Goal: Task Accomplishment & Management: Manage account settings

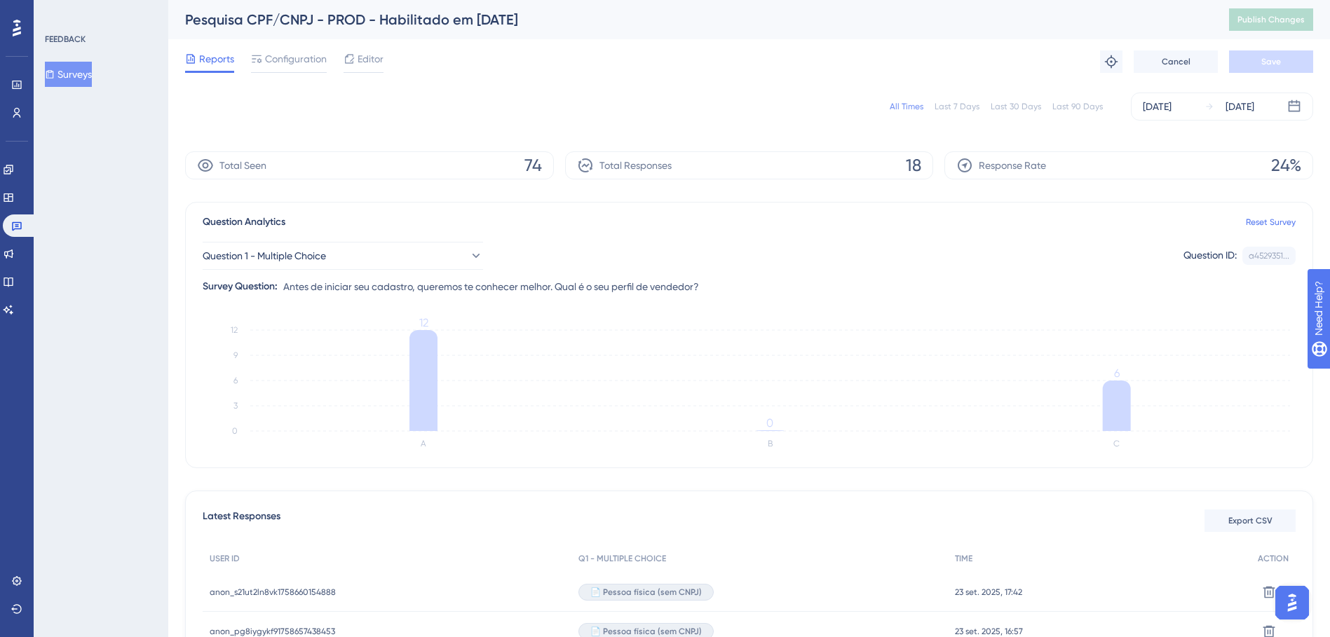
click at [1058, 105] on div "Last 90 Days" at bounding box center [1077, 106] width 50 height 11
click at [907, 106] on div "All Times" at bounding box center [907, 106] width 34 height 11
click at [14, 193] on icon at bounding box center [8, 197] width 11 height 11
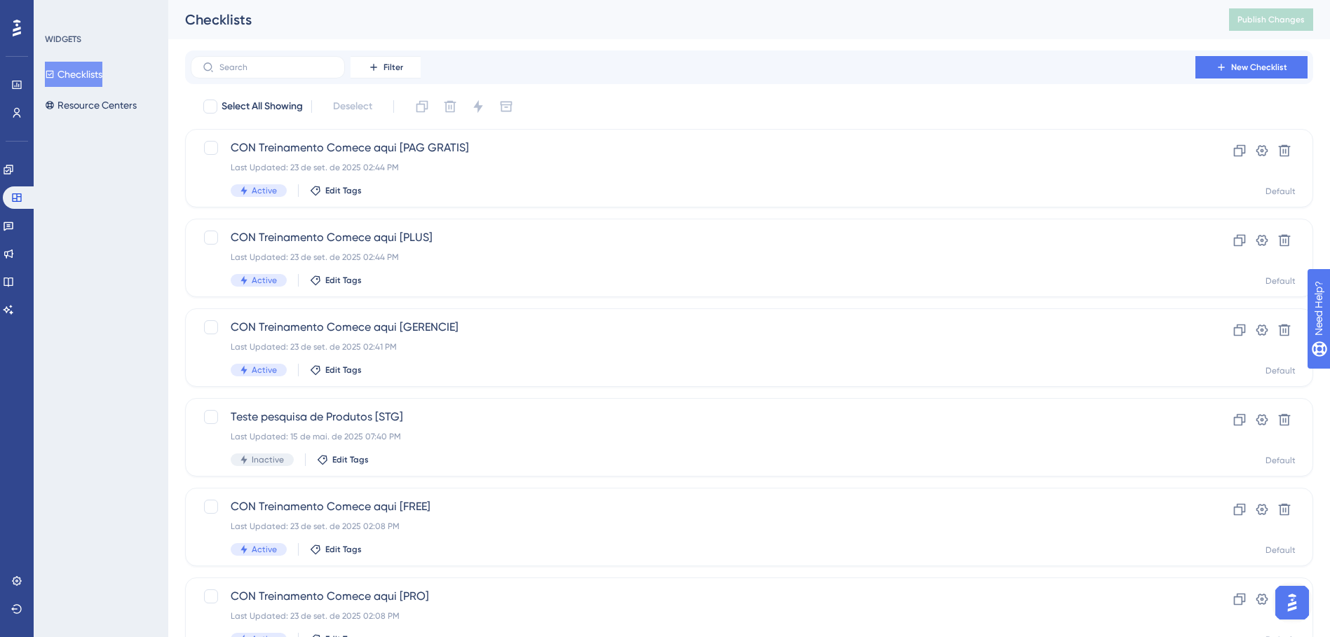
click at [90, 70] on button "Checklists" at bounding box center [73, 74] width 57 height 25
click at [13, 223] on icon at bounding box center [9, 226] width 10 height 9
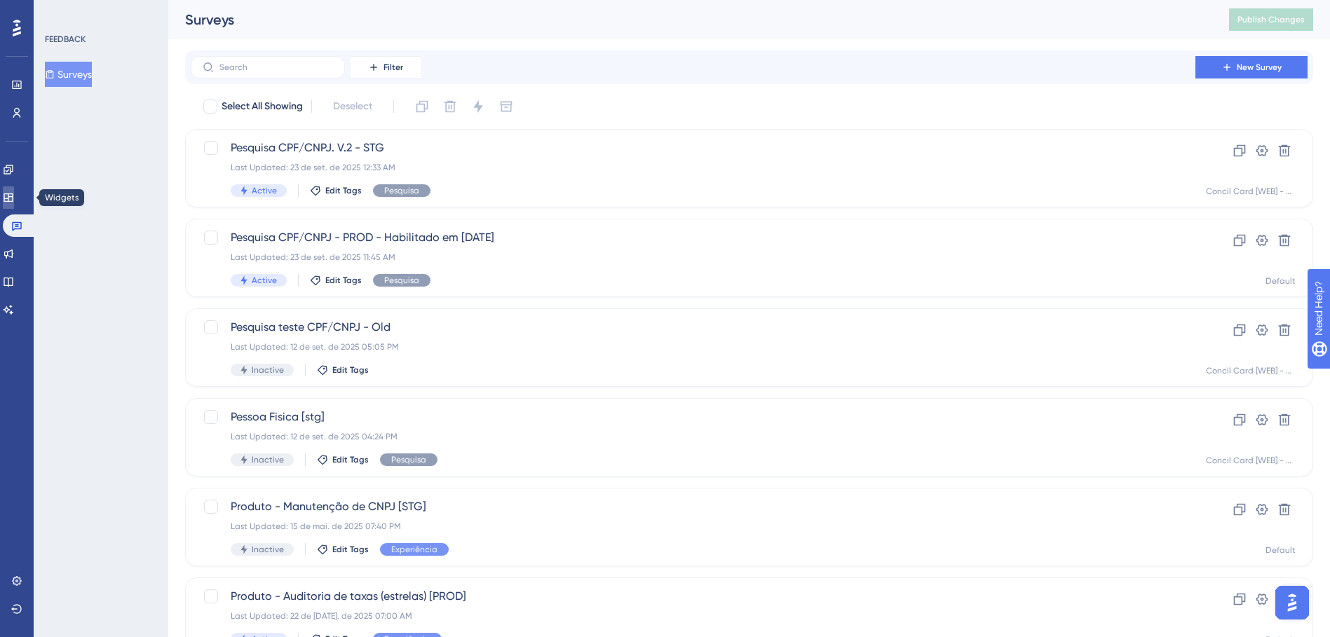
click at [14, 195] on icon at bounding box center [8, 197] width 11 height 11
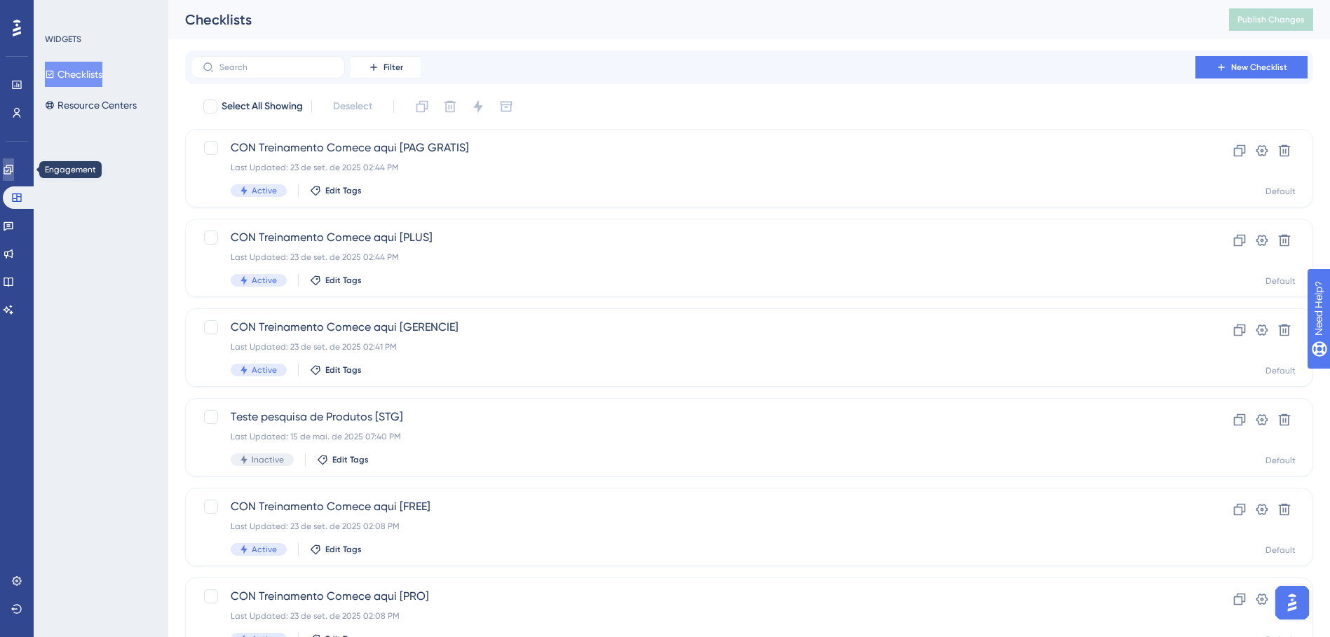
click at [13, 170] on icon at bounding box center [8, 169] width 9 height 9
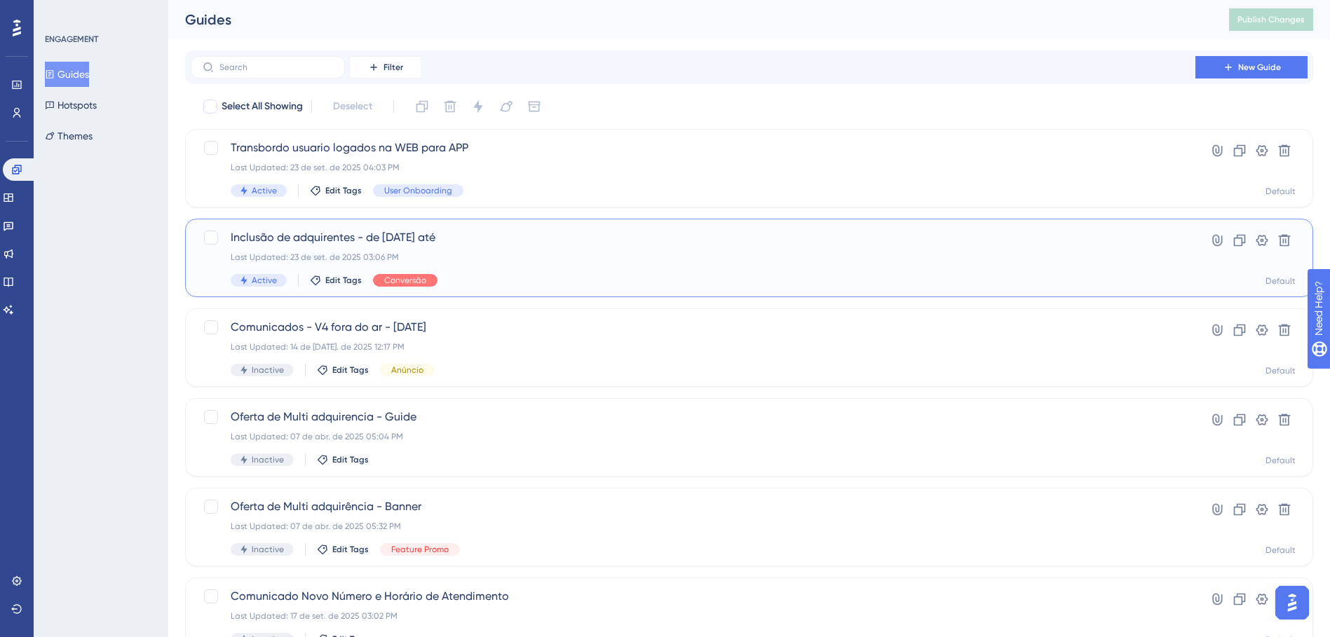
click at [509, 266] on div "Inclusão de adquirentes - de [DATE] até Last Updated: 23 de set. de 2025 03:06 …" at bounding box center [693, 257] width 925 height 57
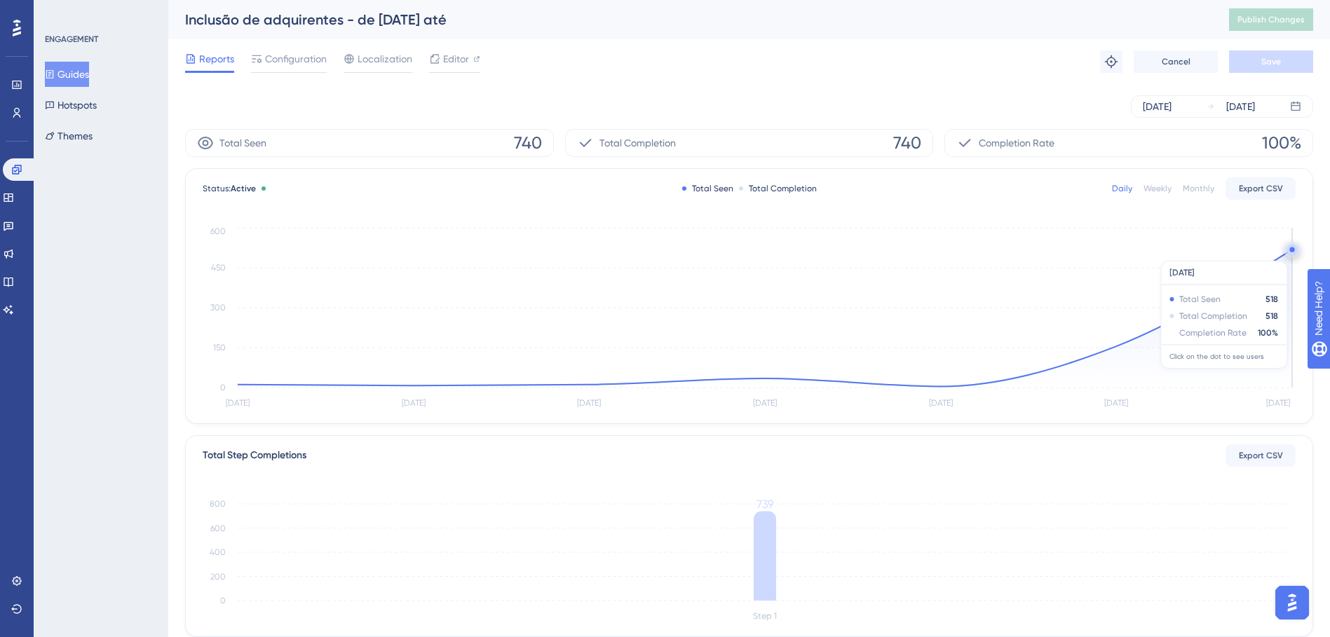
click at [1291, 254] on circle at bounding box center [1291, 249] width 11 height 11
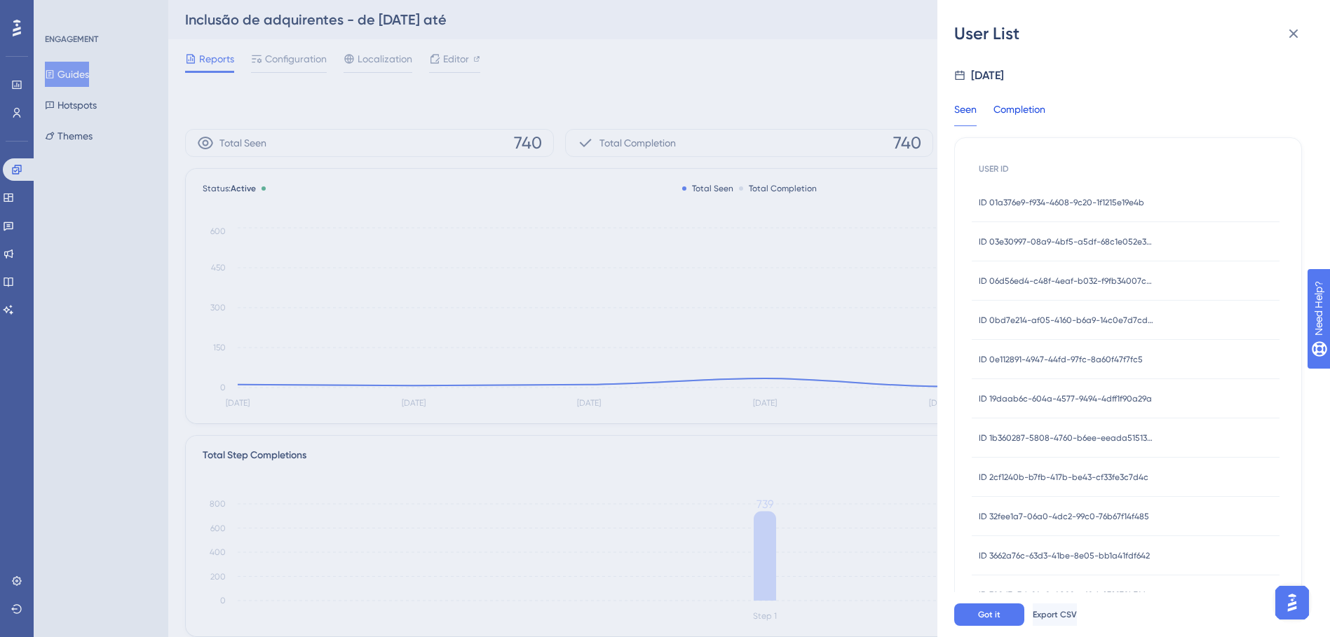
click at [1028, 114] on div "Completion" at bounding box center [1019, 113] width 52 height 25
click at [1043, 203] on span "ID 01a376e9-f934-4608-9c20-1f1215e19e4b" at bounding box center [1061, 202] width 165 height 11
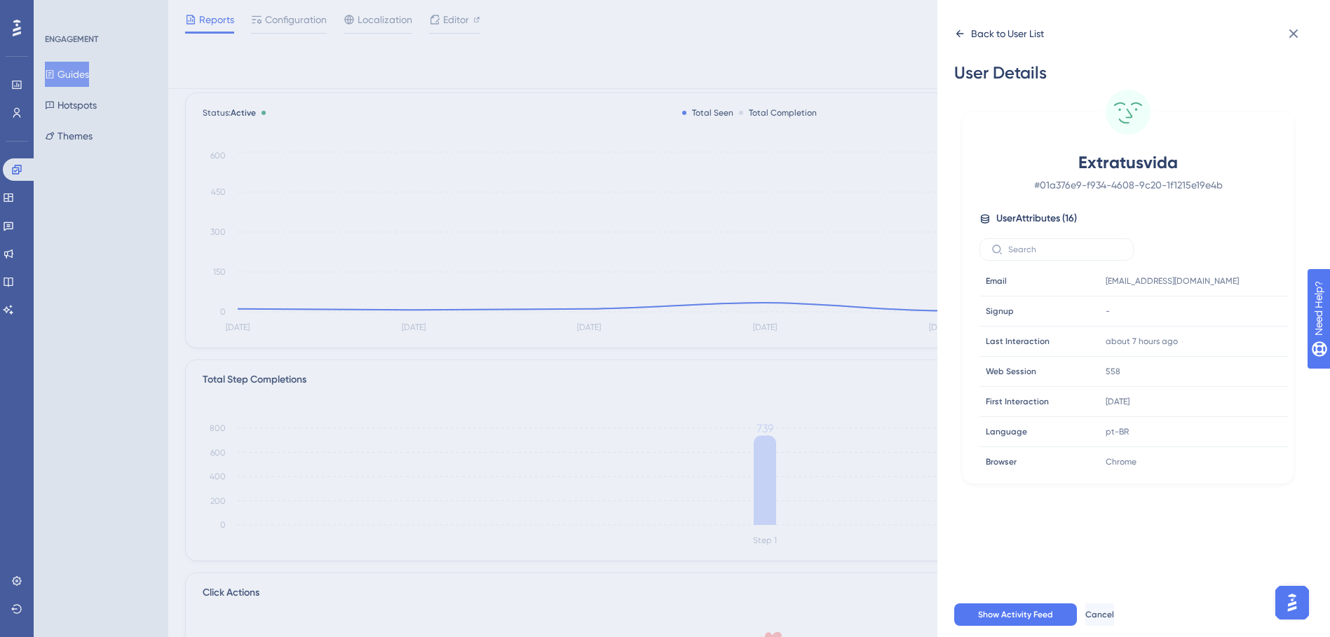
click at [957, 34] on icon at bounding box center [960, 33] width 8 height 7
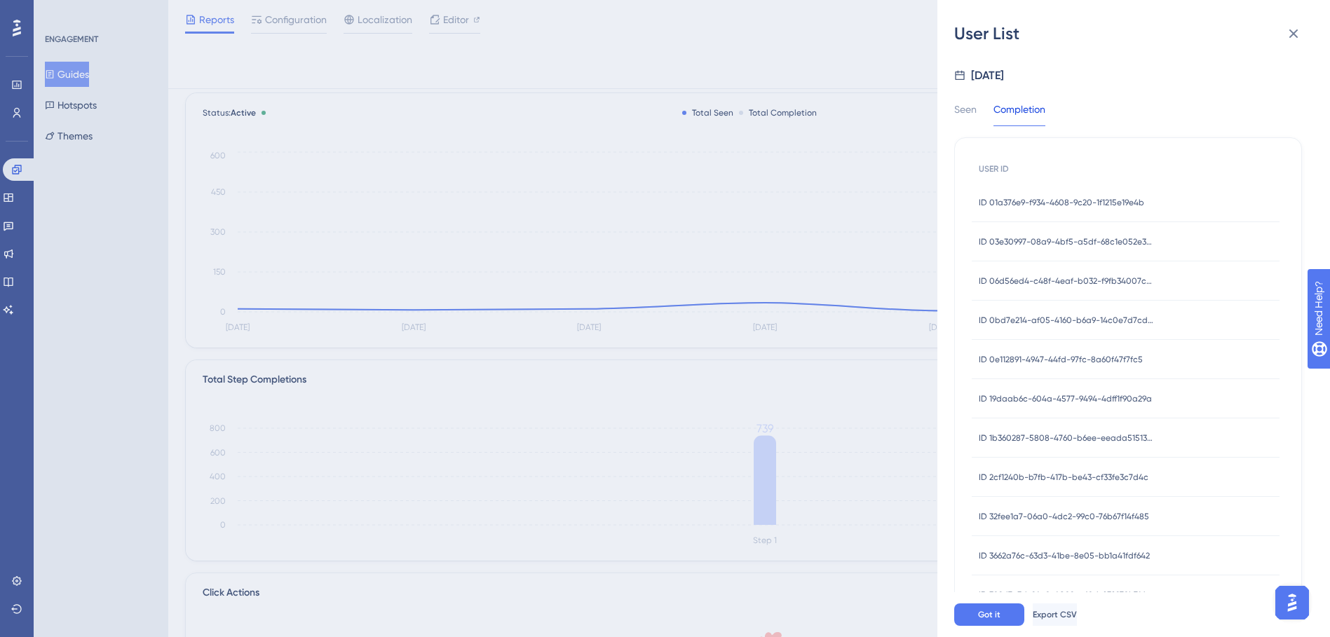
click at [1062, 281] on span "ID 06d56ed4-c48f-4eaf-b032-f9fb34007cbb" at bounding box center [1066, 280] width 175 height 11
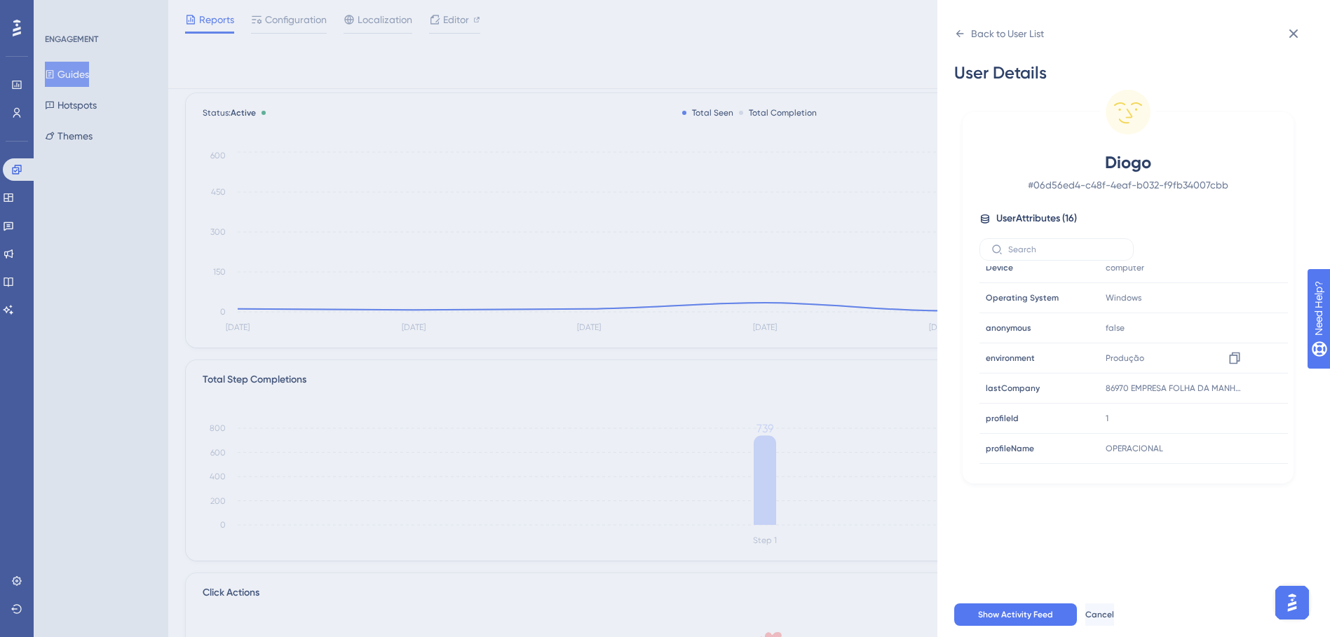
scroll to position [276, 0]
click at [1294, 41] on icon at bounding box center [1293, 33] width 17 height 17
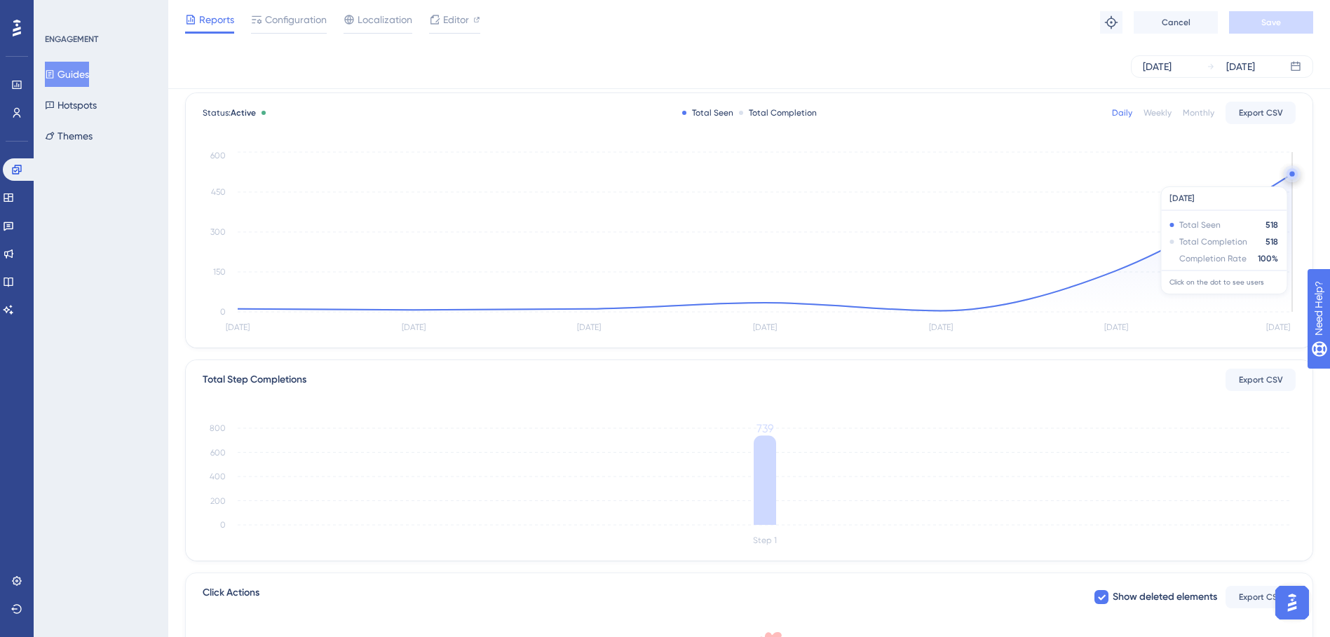
click at [1291, 179] on circle at bounding box center [1291, 173] width 11 height 11
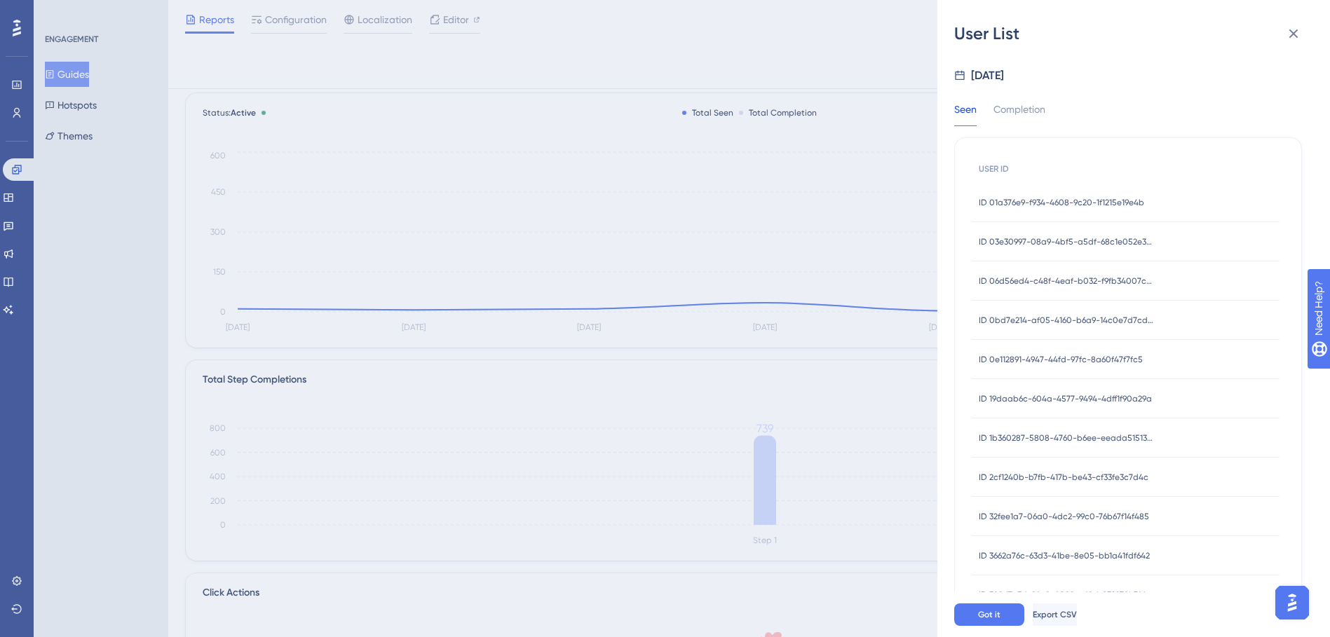
click at [1086, 323] on span "ID 0bd7e214-af05-4160-b6a9-14c0e7d7cd5d" at bounding box center [1066, 320] width 175 height 11
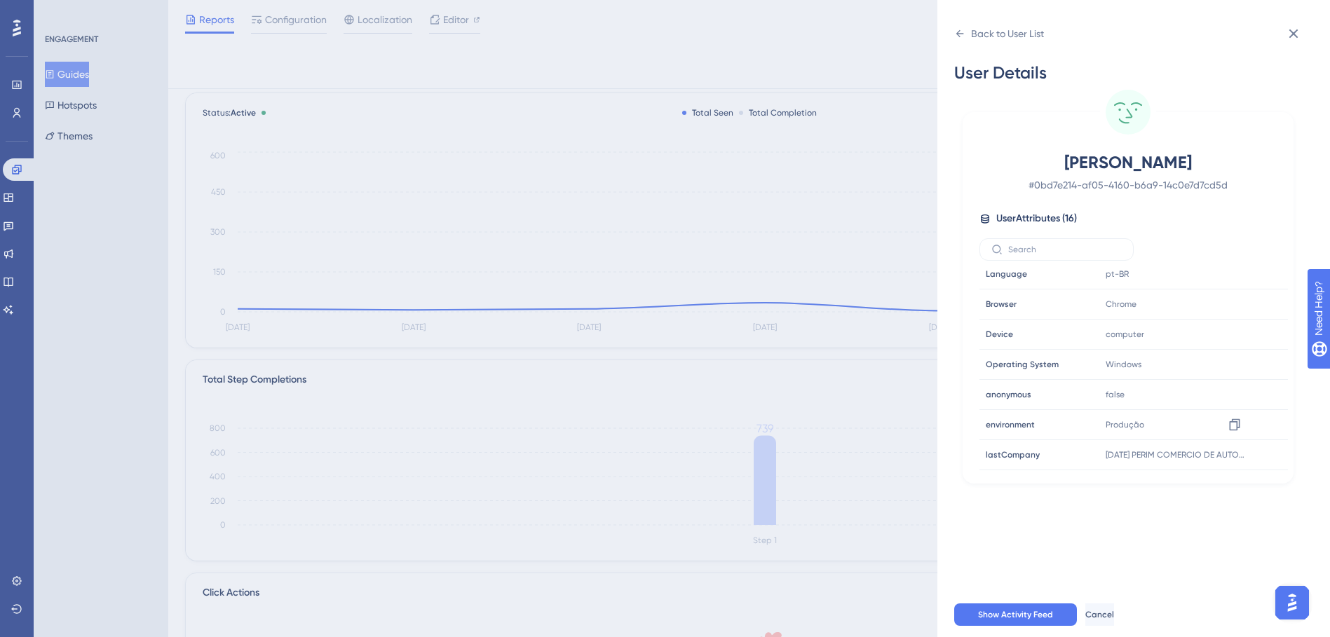
scroll to position [136, 0]
click at [1044, 620] on span "Show Activity Feed" at bounding box center [1015, 614] width 75 height 11
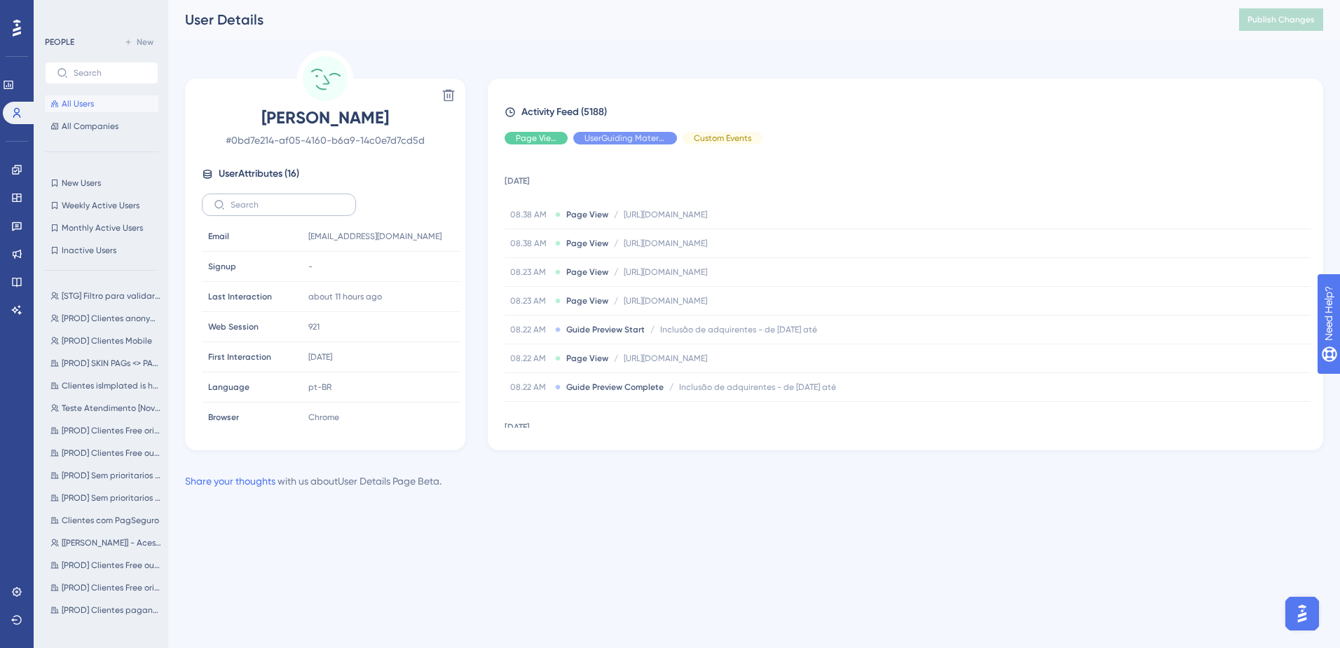
click at [273, 210] on label at bounding box center [279, 204] width 154 height 22
click at [273, 210] on input "text" at bounding box center [288, 205] width 114 height 10
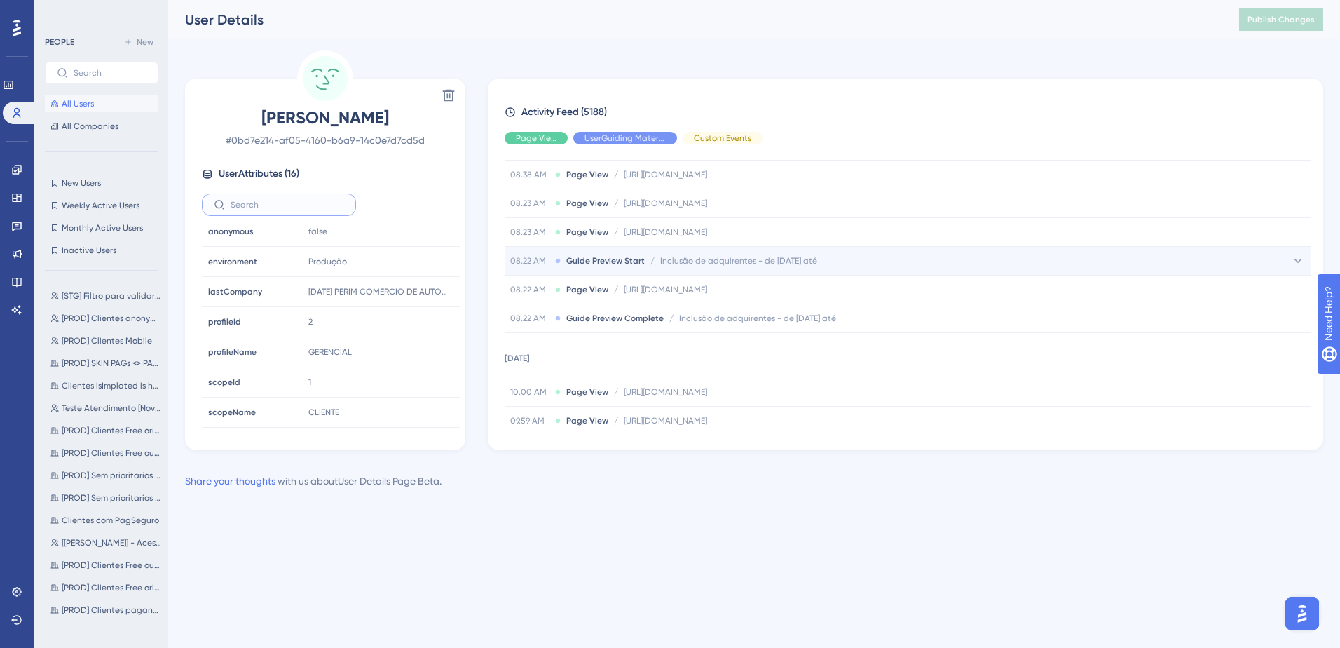
scroll to position [140, 0]
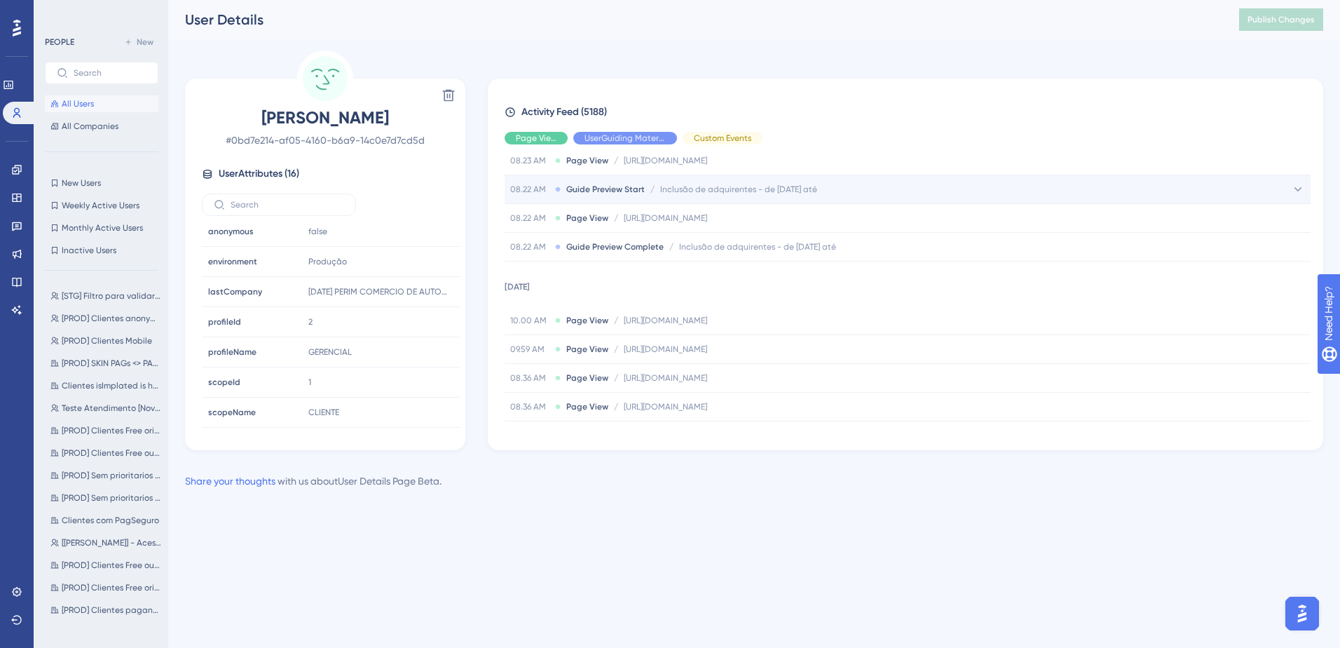
click at [1295, 188] on icon at bounding box center [1299, 189] width 8 height 4
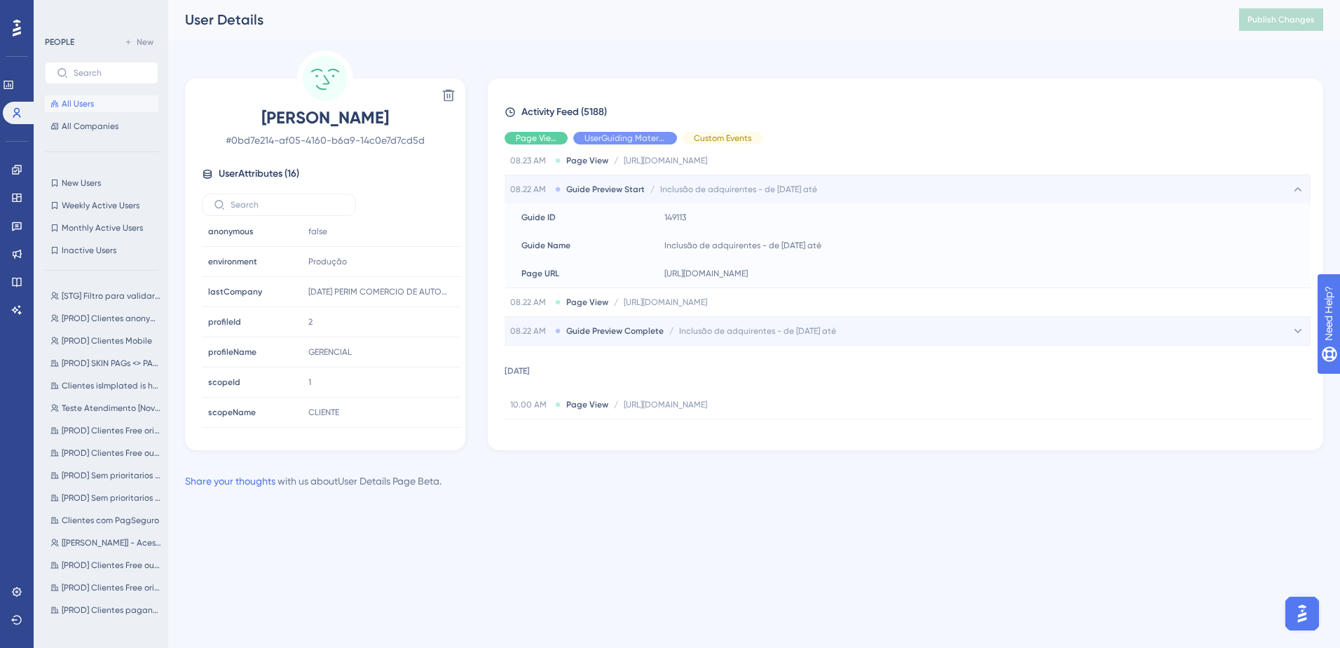
click at [836, 330] on span "Inclusão de adquirentes - de [DATE] até" at bounding box center [757, 330] width 157 height 11
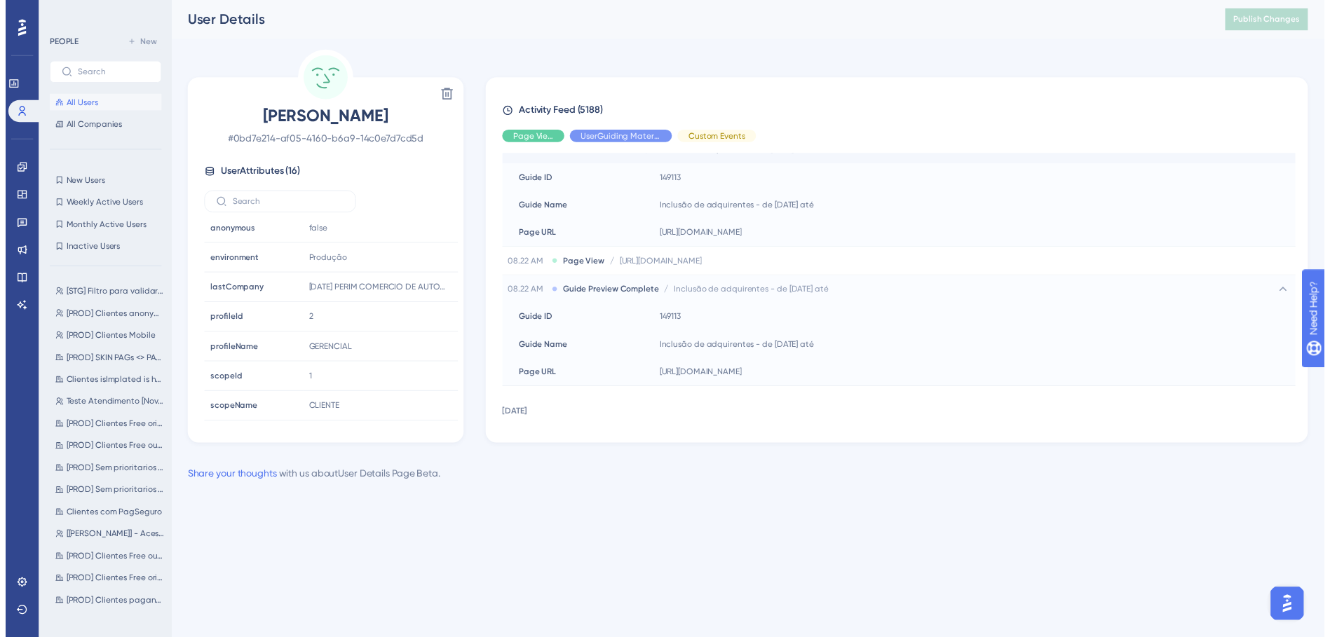
scroll to position [0, 0]
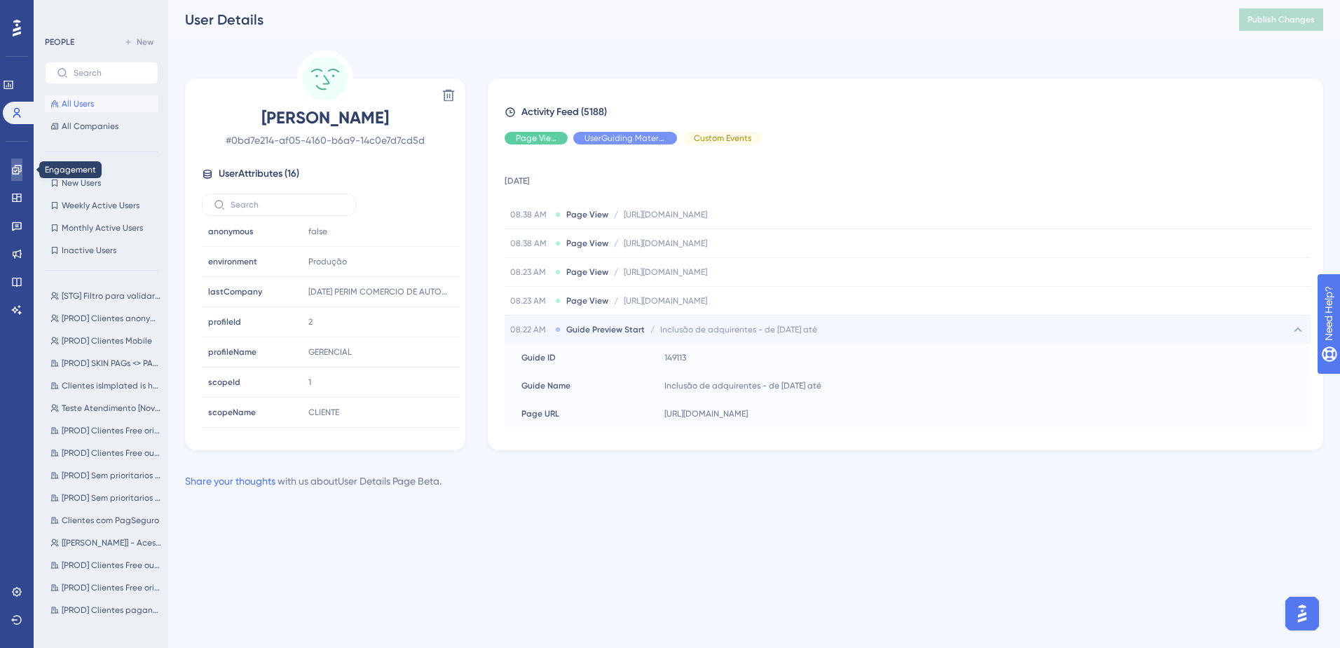
click at [19, 171] on icon at bounding box center [16, 169] width 9 height 9
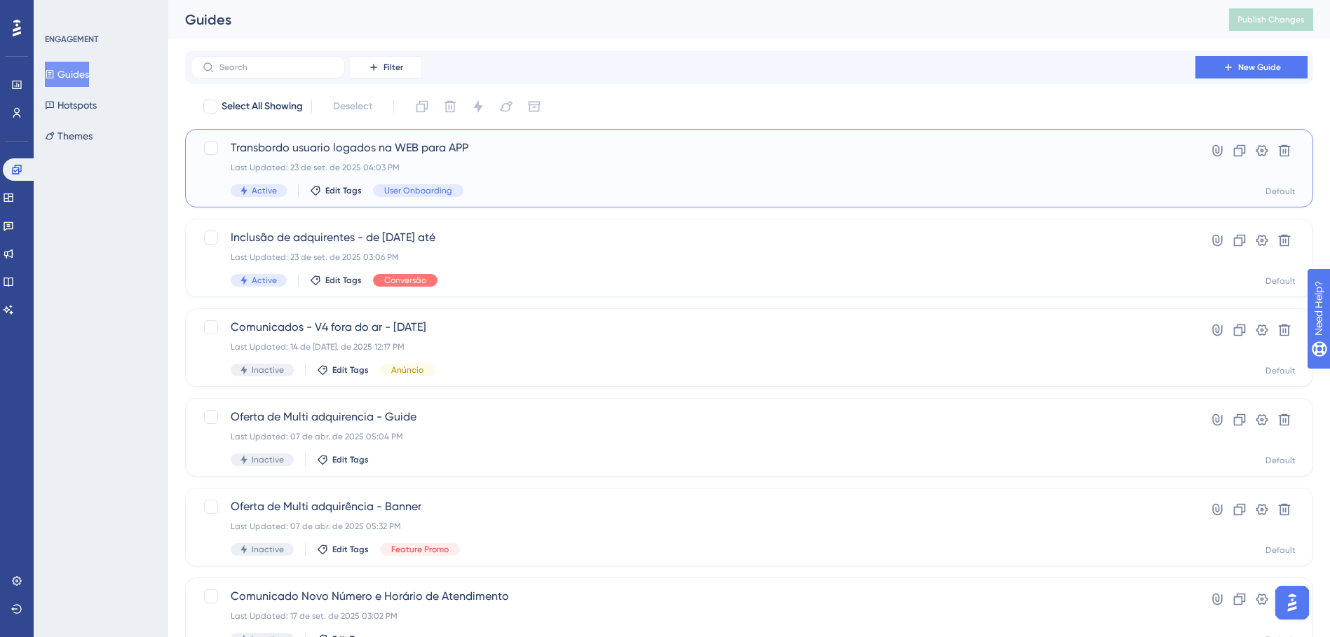
click at [477, 156] on span "Transbordo usuario logados na WEB para APP" at bounding box center [693, 147] width 925 height 17
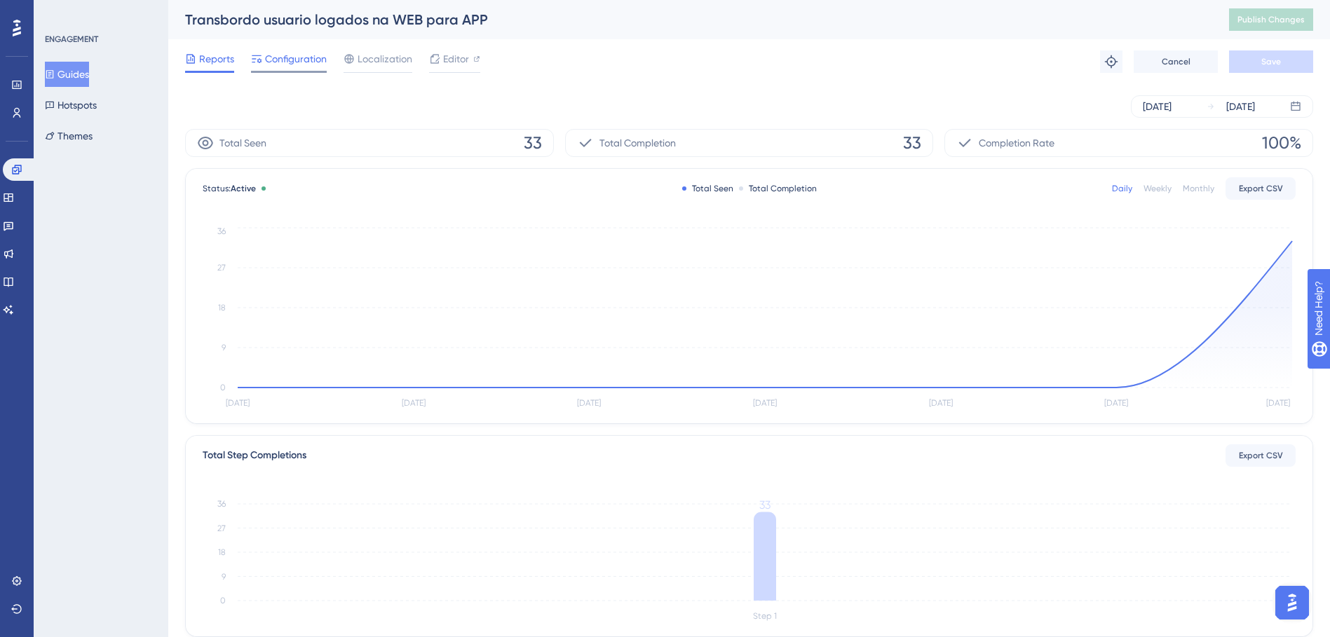
click at [289, 62] on span "Configuration" at bounding box center [296, 58] width 62 height 17
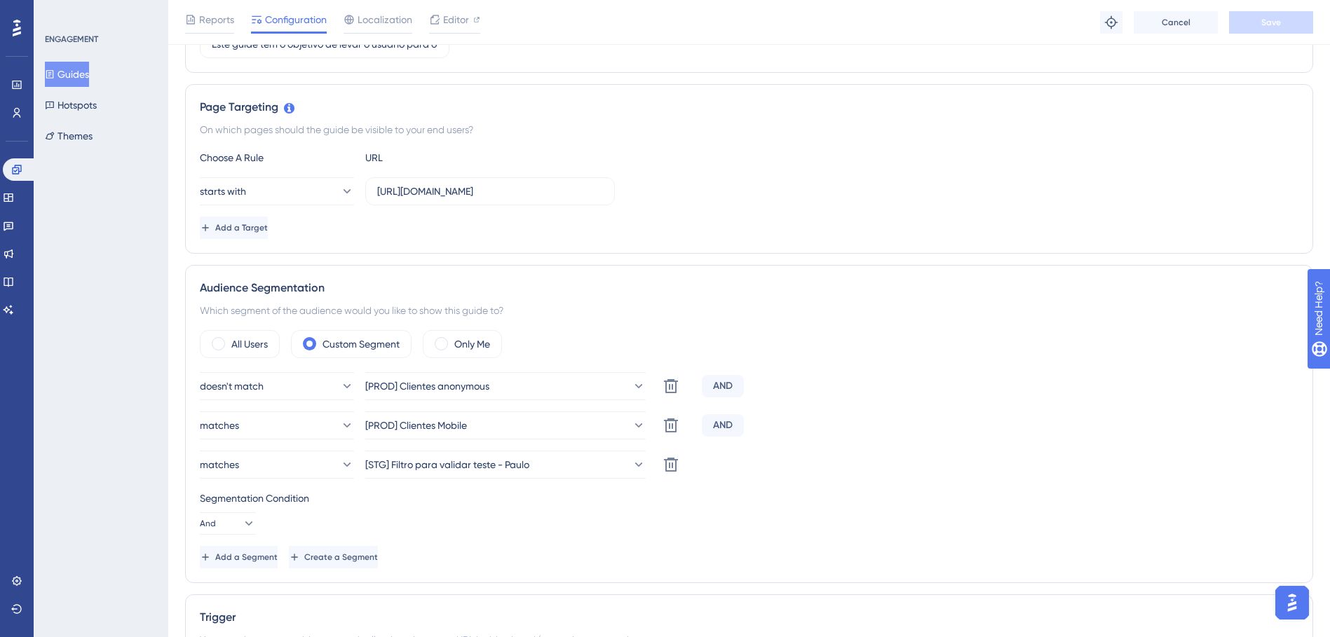
scroll to position [280, 0]
click at [672, 468] on icon at bounding box center [670, 463] width 17 height 17
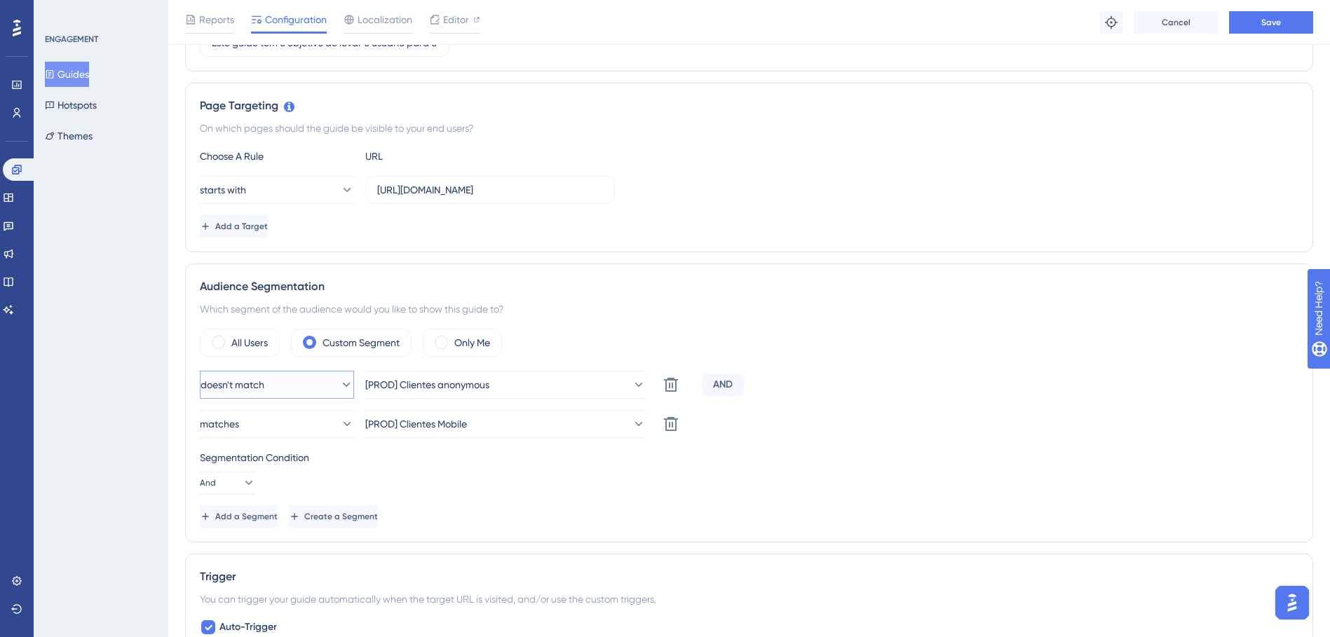
click at [339, 385] on icon at bounding box center [346, 385] width 14 height 14
click at [889, 478] on div "Segmentation Condition And" at bounding box center [749, 471] width 1098 height 45
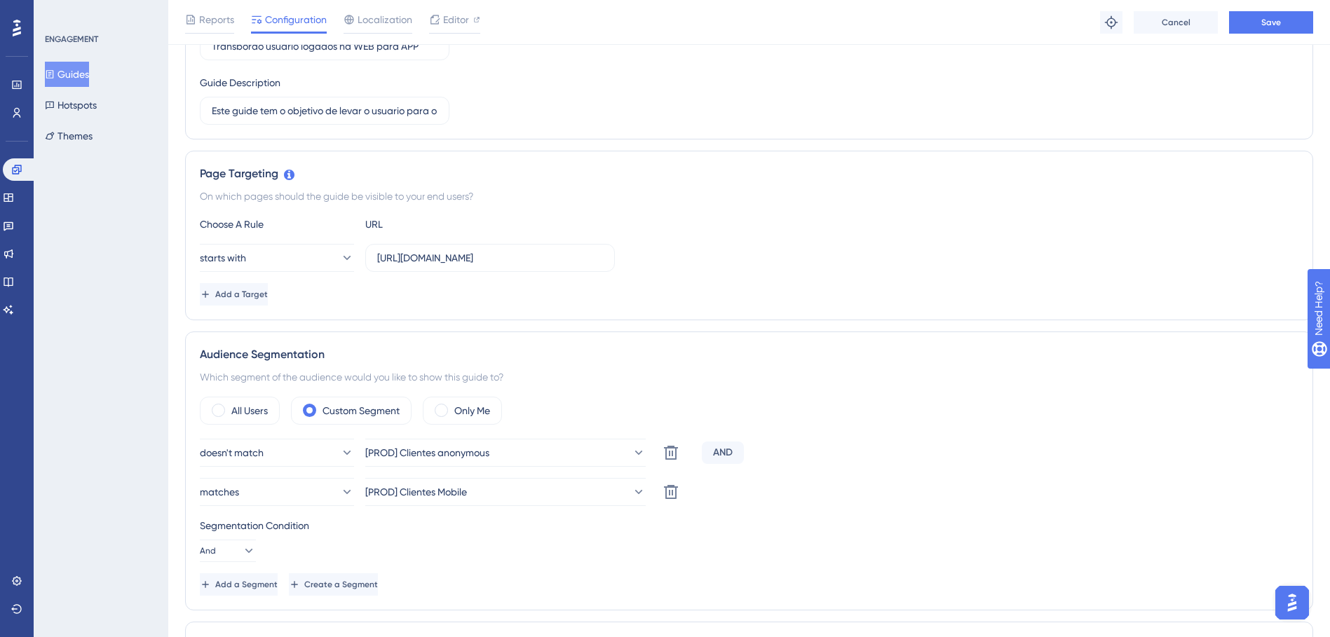
scroll to position [140, 0]
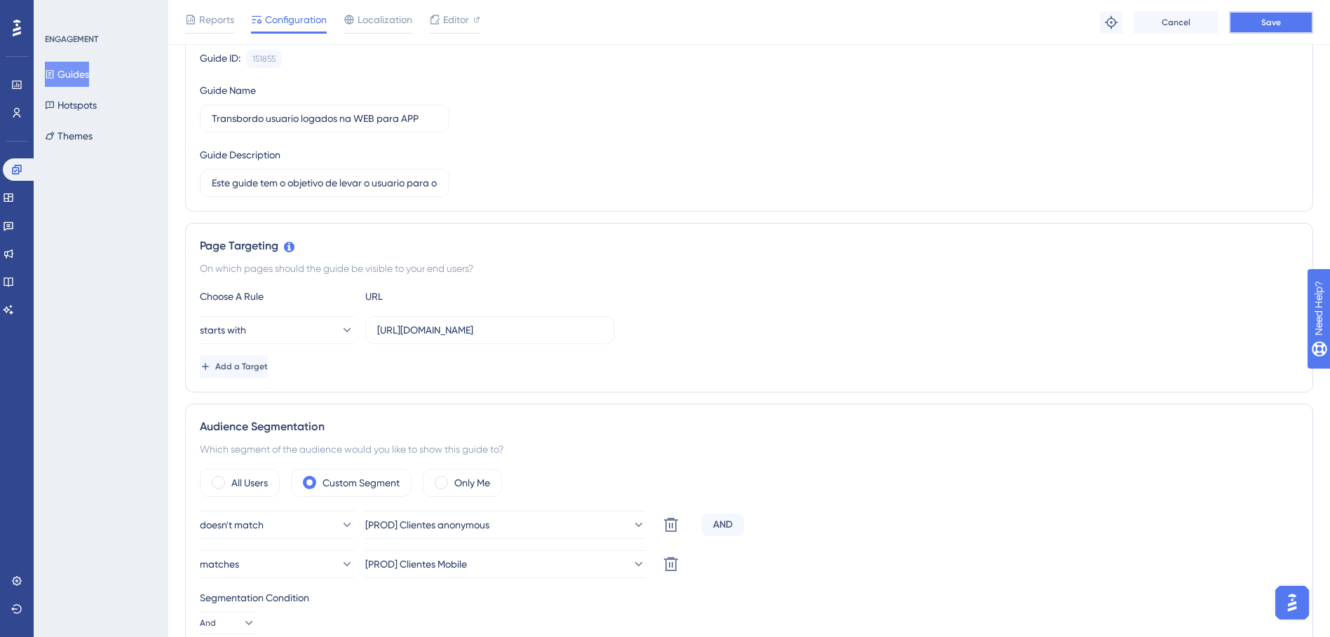
click at [1276, 18] on span "Save" at bounding box center [1271, 22] width 20 height 11
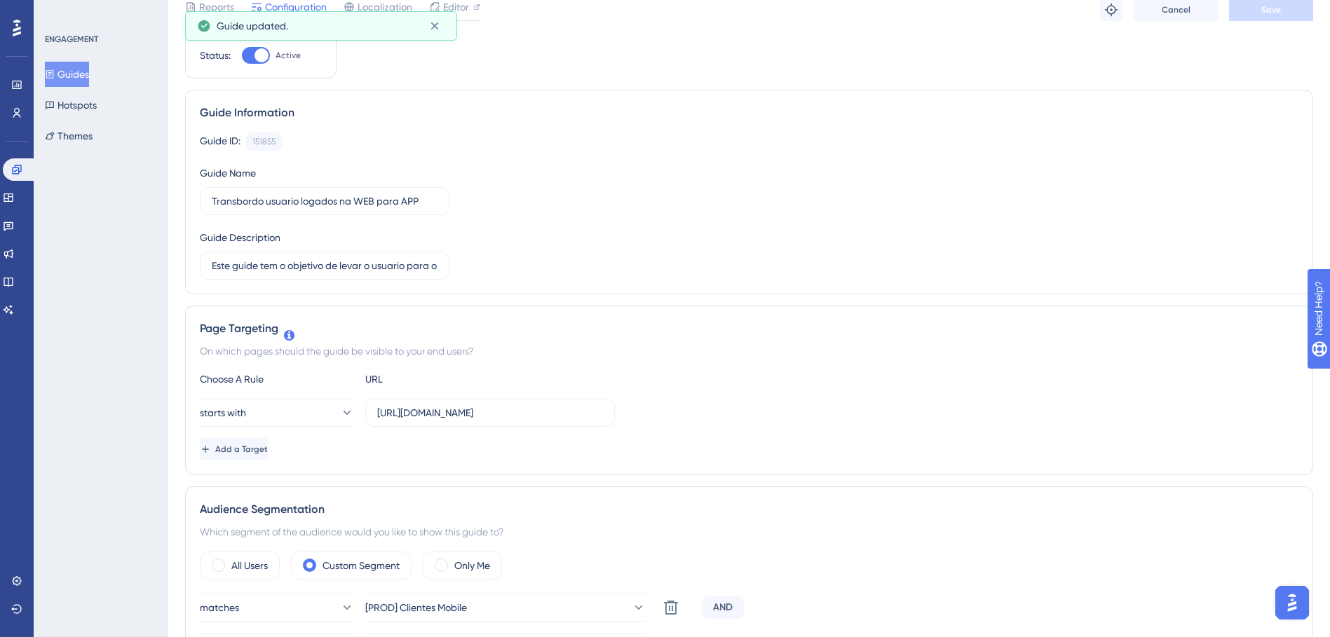
scroll to position [0, 0]
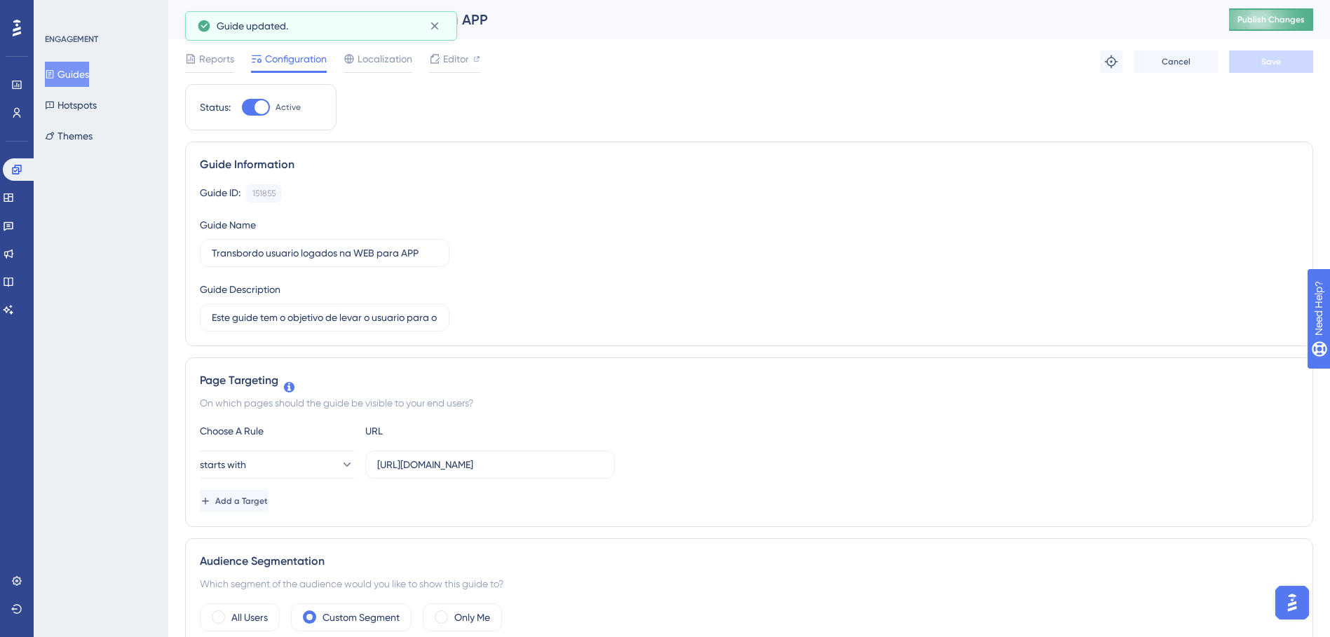
click at [1286, 25] on button "Publish Changes" at bounding box center [1271, 19] width 84 height 22
click at [81, 83] on button "Guides" at bounding box center [67, 74] width 44 height 25
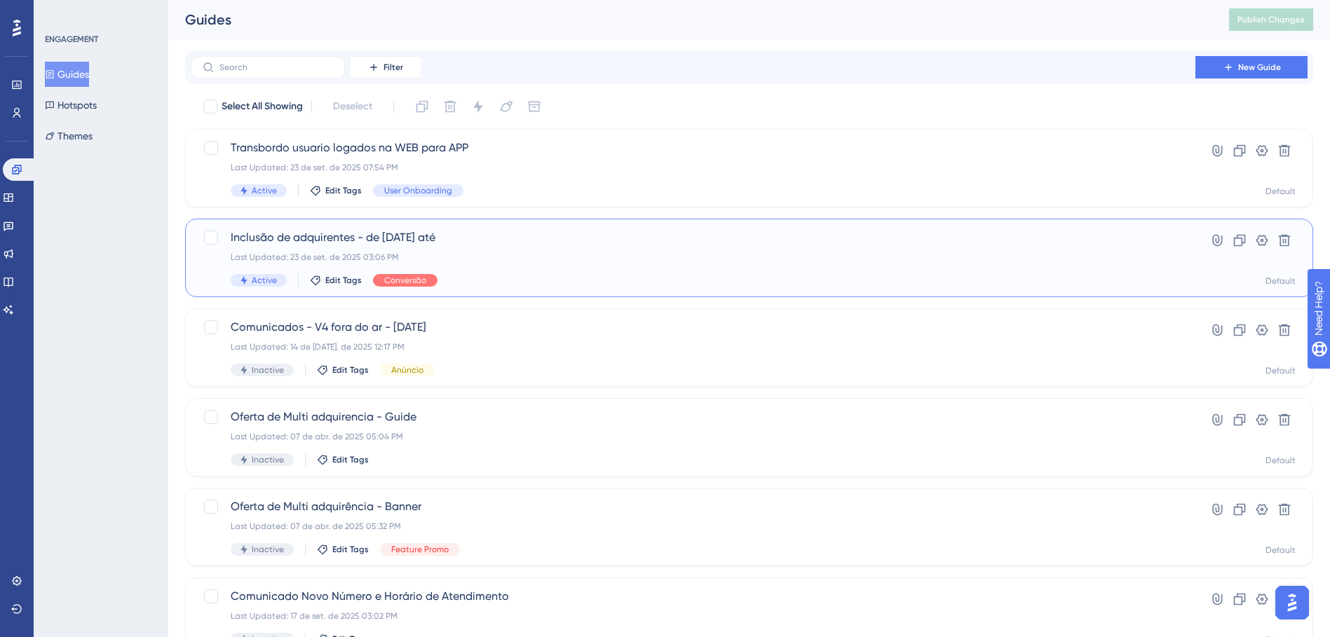
click at [580, 264] on div "Inclusão de adquirentes - de [DATE] até Last Updated: 23 de set. de 2025 03:06 …" at bounding box center [693, 257] width 925 height 57
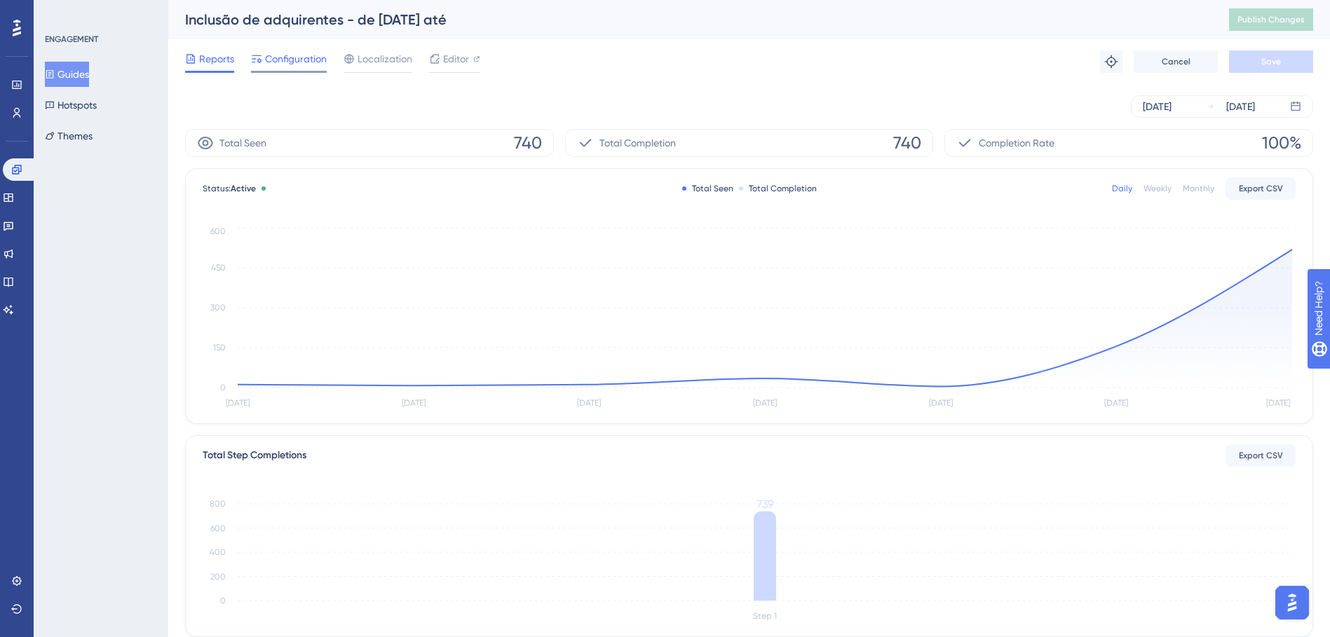
click at [299, 60] on span "Configuration" at bounding box center [296, 58] width 62 height 17
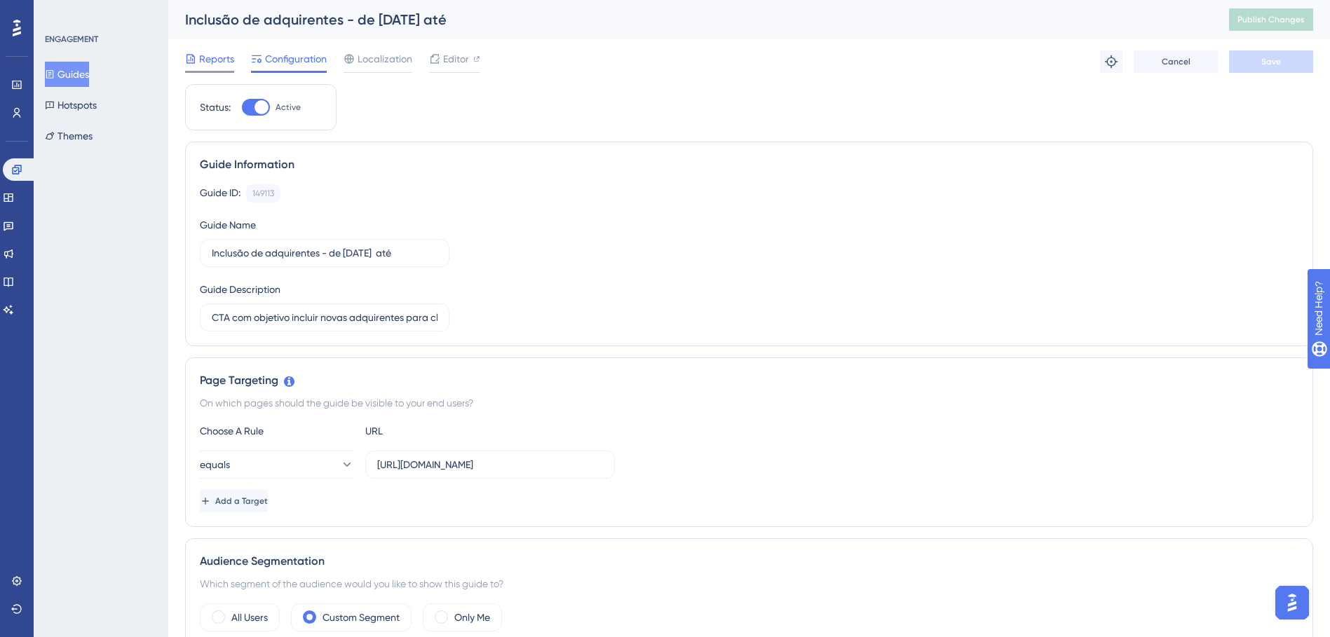
click at [225, 65] on span "Reports" at bounding box center [216, 58] width 35 height 17
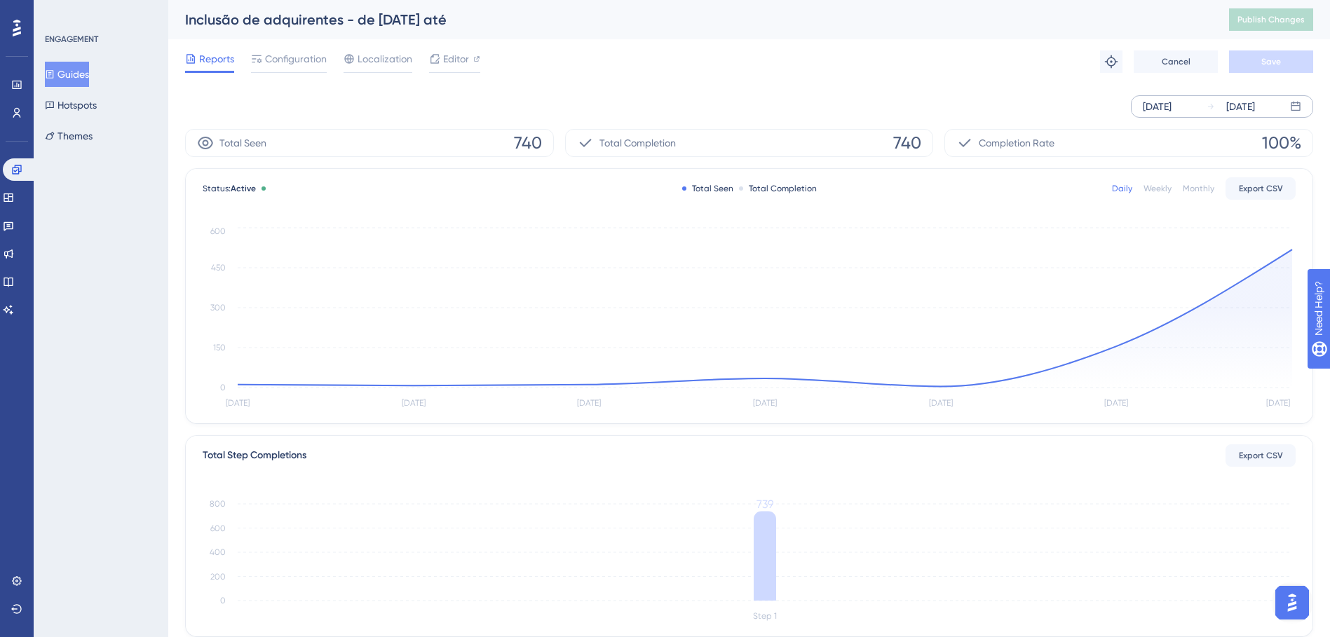
click at [1171, 109] on div "[DATE]" at bounding box center [1157, 106] width 29 height 17
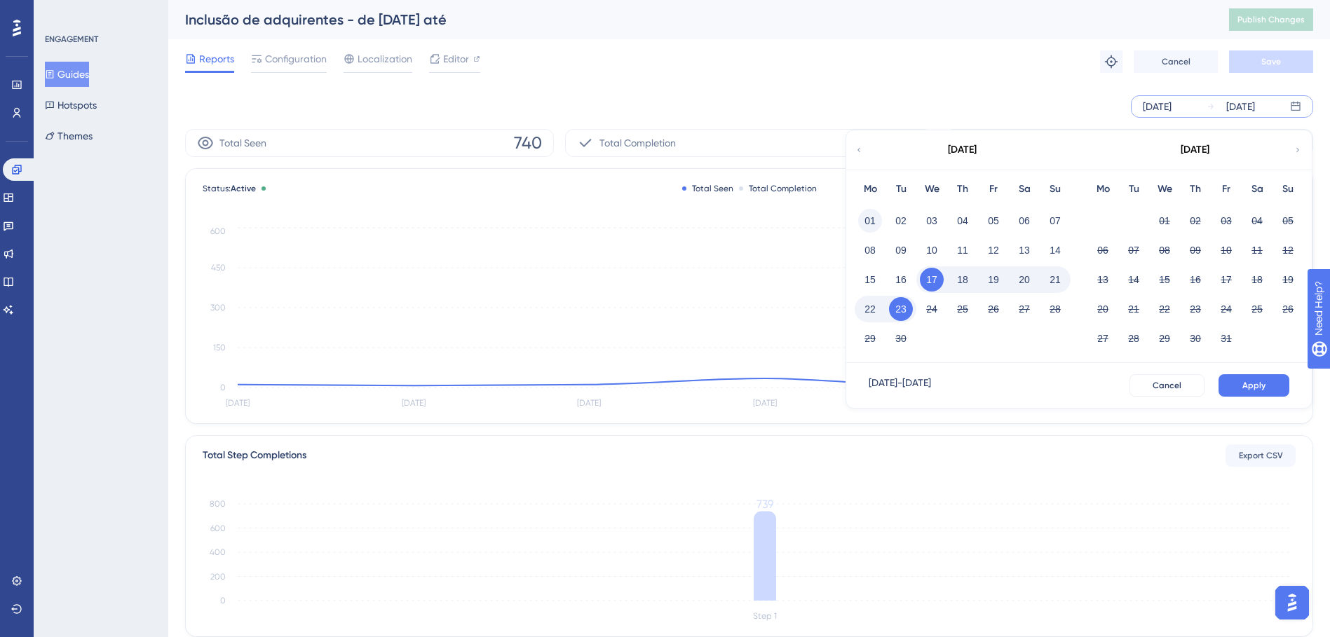
click at [868, 220] on button "01" at bounding box center [870, 221] width 24 height 24
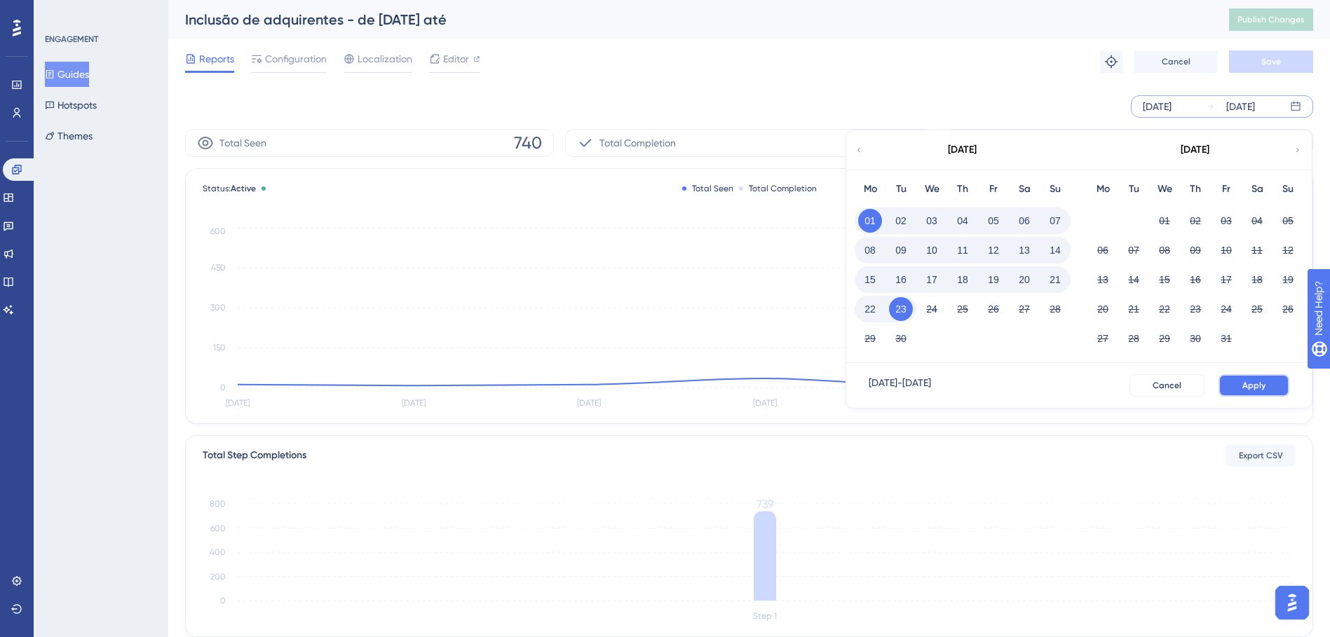
click at [1243, 381] on span "Apply" at bounding box center [1253, 385] width 23 height 11
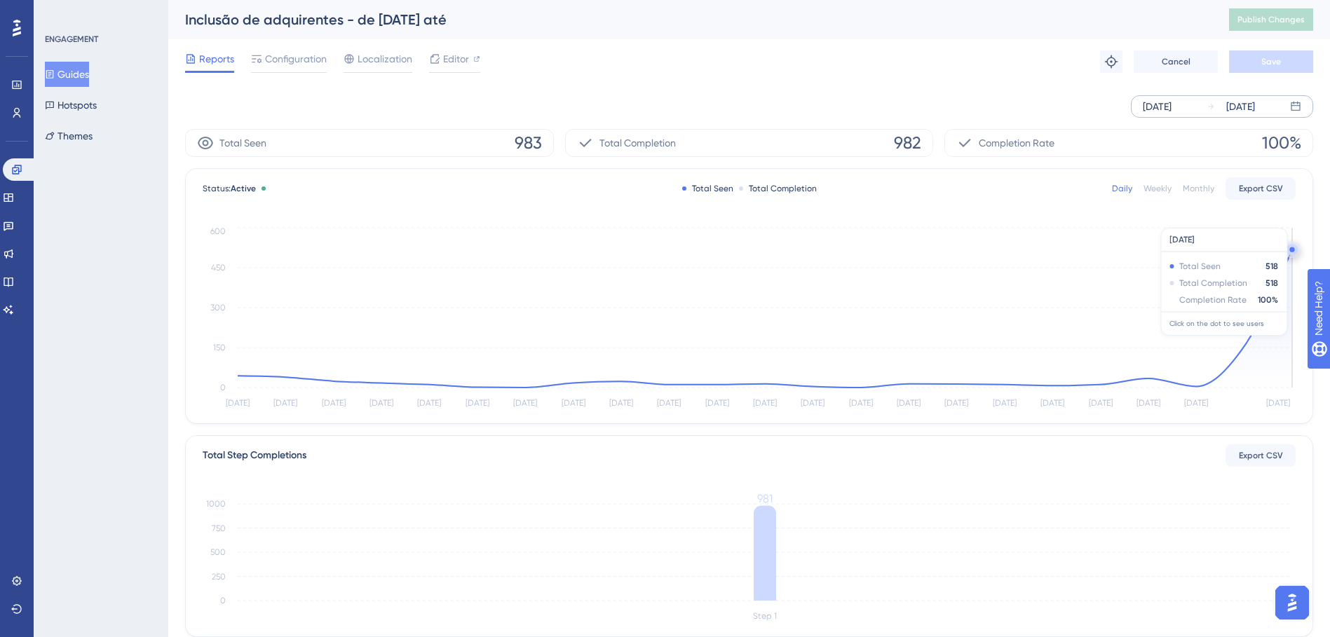
click at [1290, 340] on icon at bounding box center [765, 319] width 1054 height 138
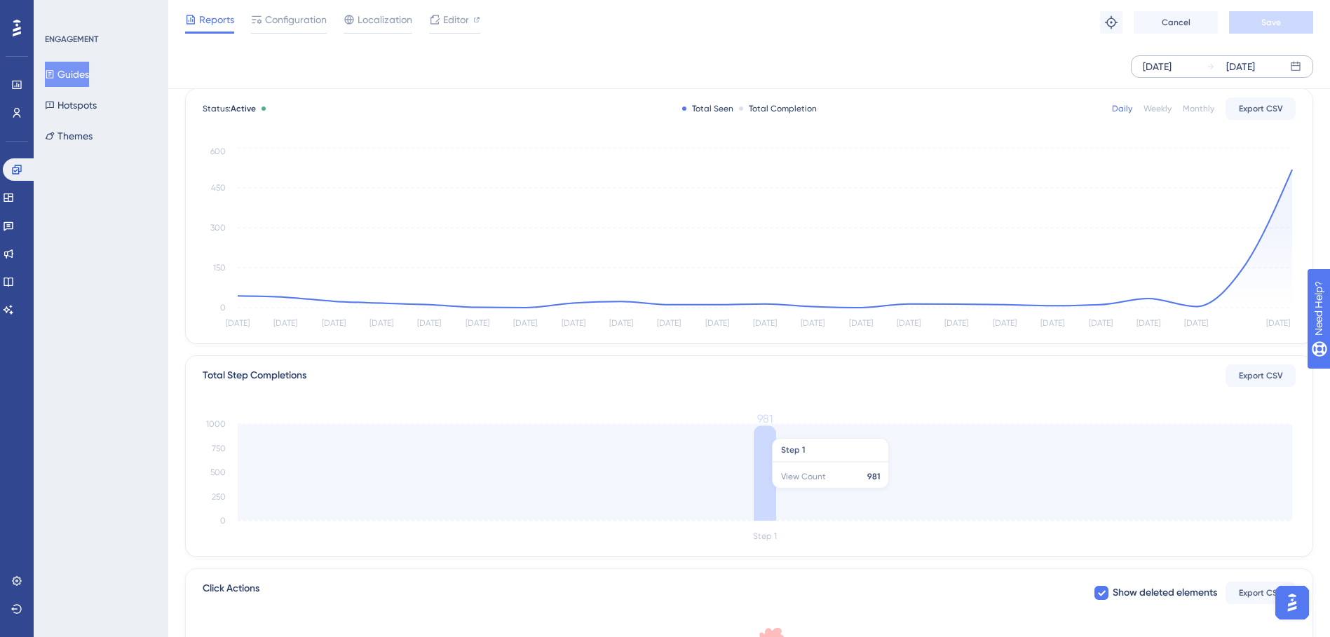
scroll to position [140, 0]
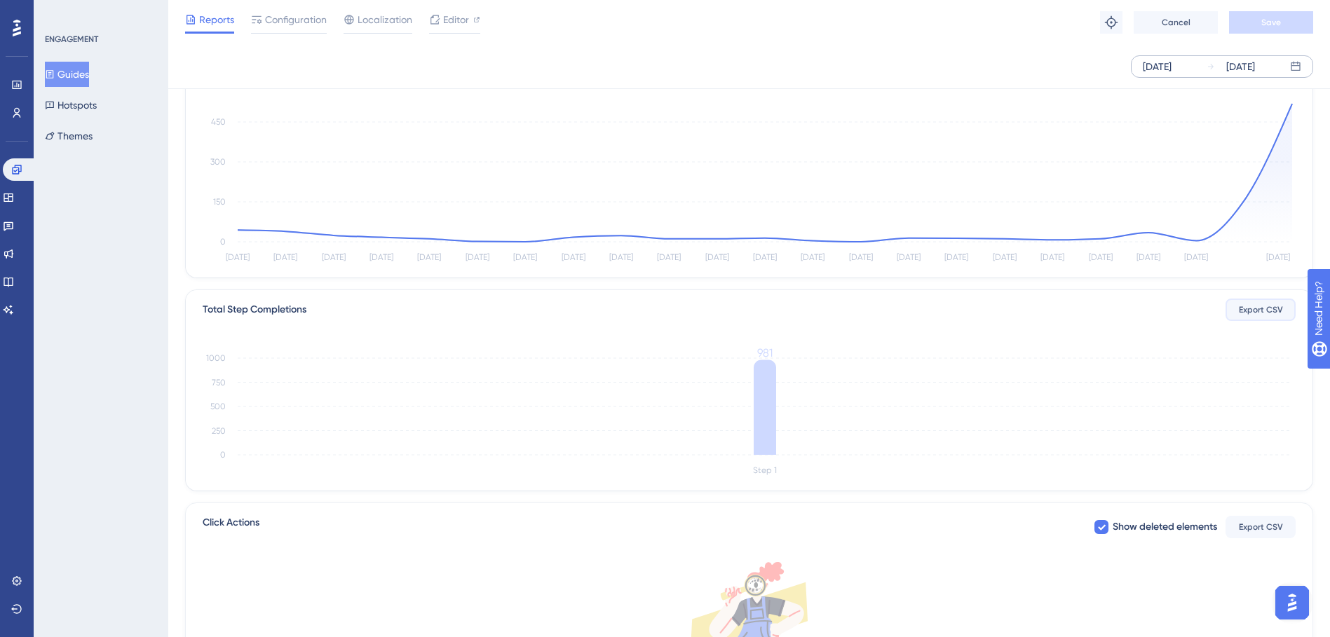
click at [1260, 313] on span "Export CSV" at bounding box center [1261, 309] width 44 height 11
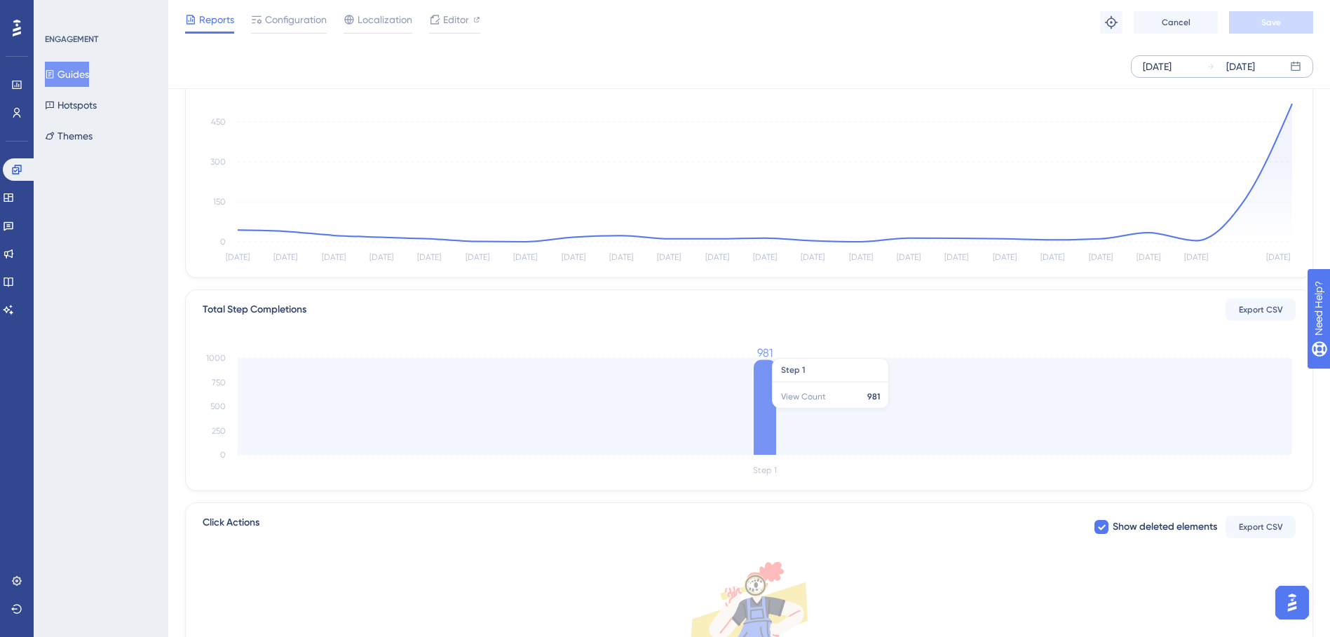
click at [774, 415] on icon at bounding box center [765, 407] width 22 height 95
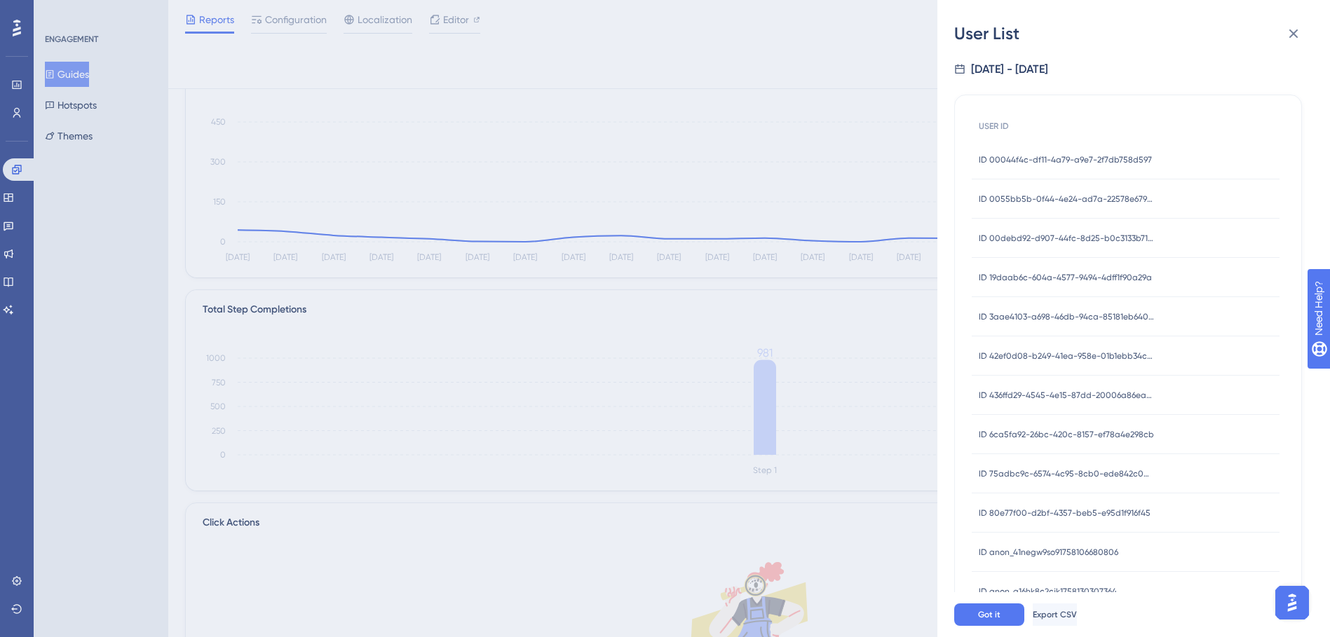
scroll to position [0, 0]
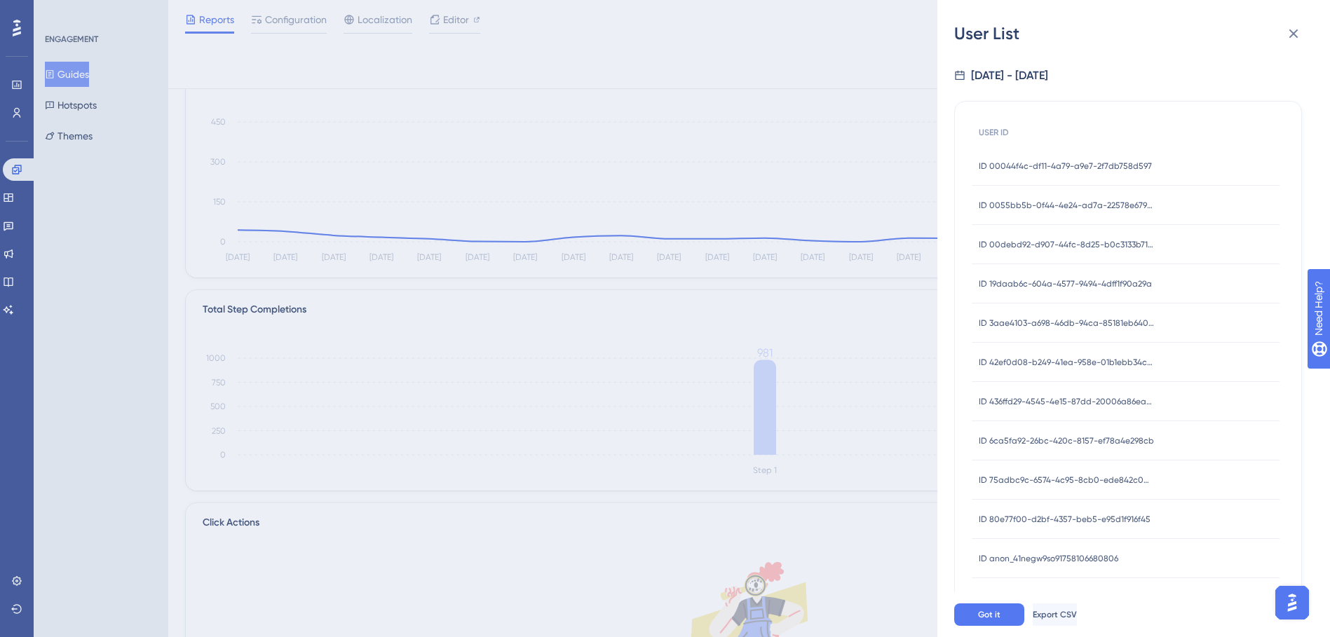
click at [1071, 167] on span "ID 00044f4c-df11-4a79-a9e7-2f7db758d597" at bounding box center [1065, 166] width 173 height 11
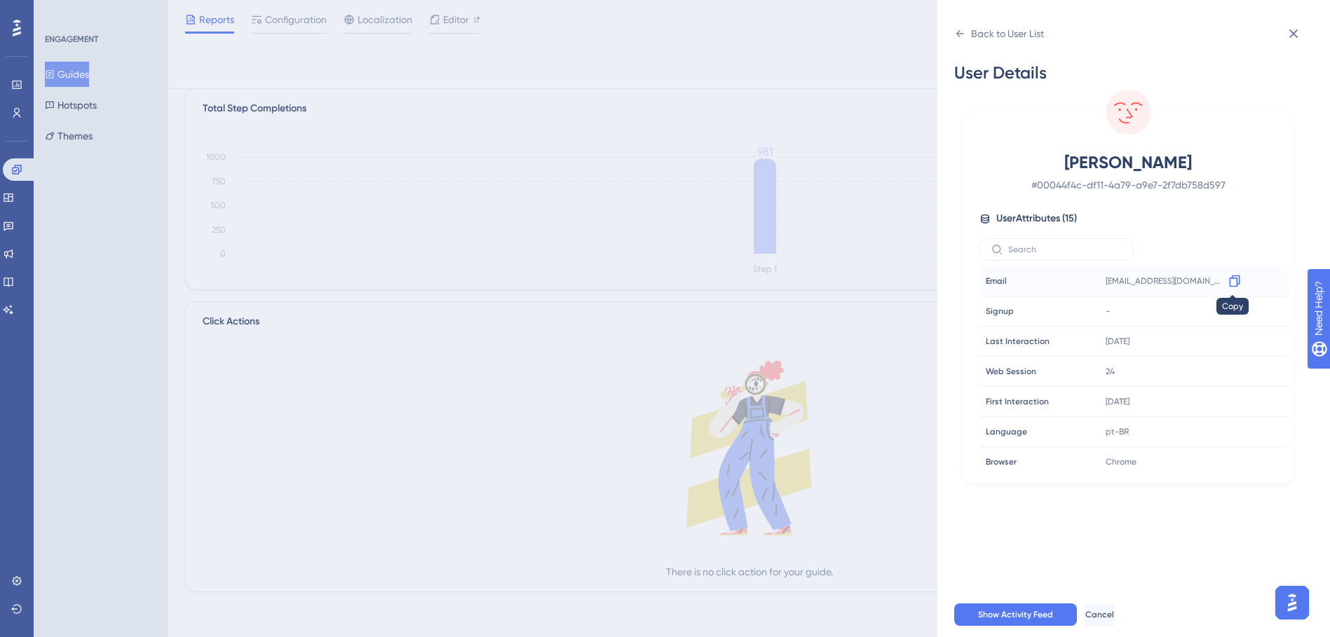
click at [1230, 280] on icon at bounding box center [1234, 281] width 14 height 14
click at [88, 71] on div "Back to User List User Details Jeferson # 00044f4c-df11-4a79-a9e7-2f7db758d597 …" at bounding box center [665, 318] width 1330 height 637
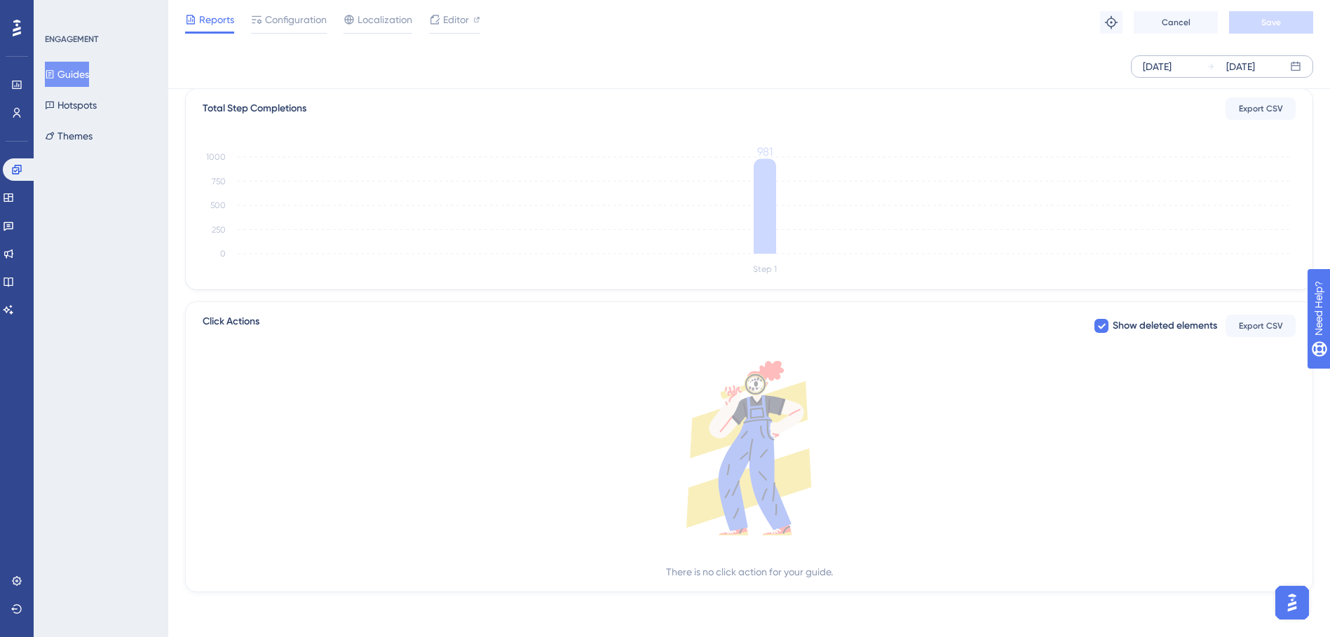
click at [75, 74] on button "Guides" at bounding box center [67, 74] width 44 height 25
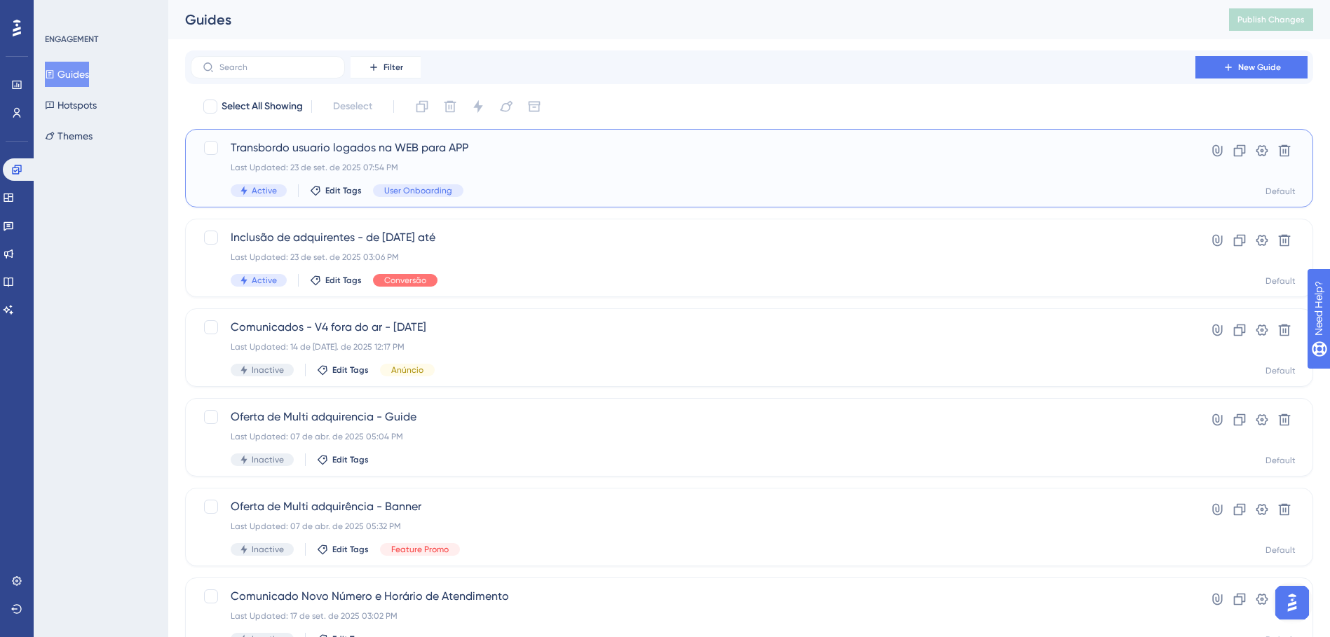
click at [506, 158] on div "Transbordo usuario logados na WEB para APP Last Updated: 23 de set. de 2025 07:…" at bounding box center [693, 167] width 925 height 57
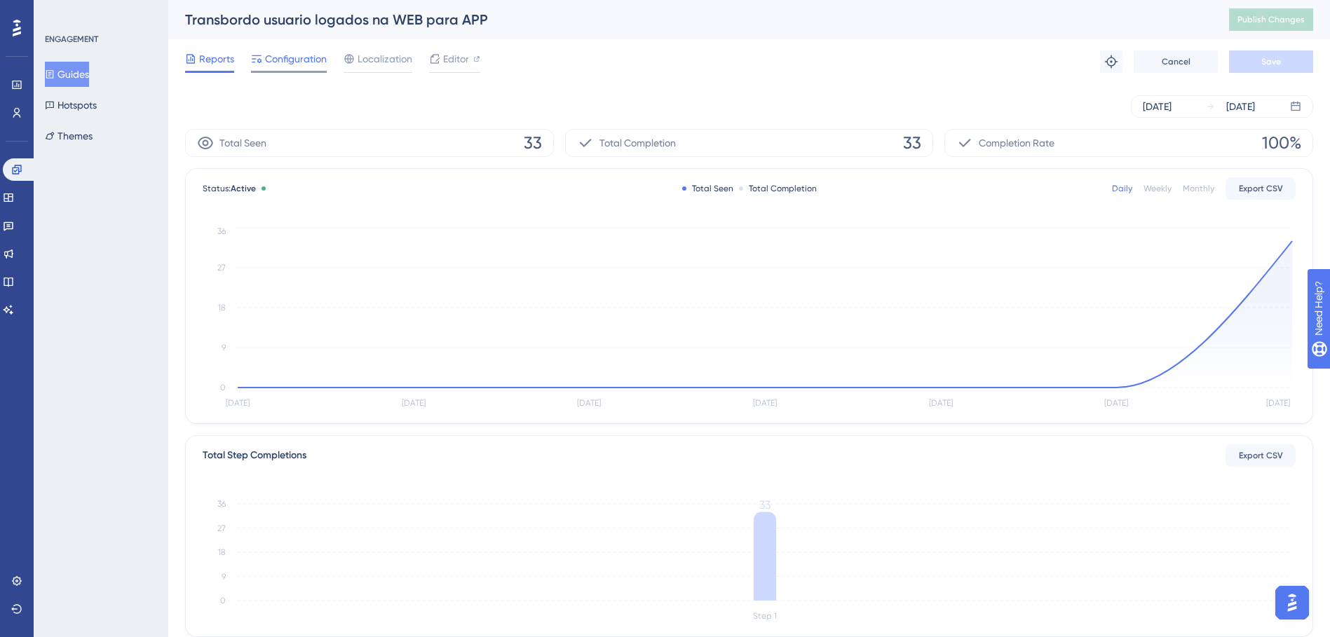
click at [289, 61] on span "Configuration" at bounding box center [296, 58] width 62 height 17
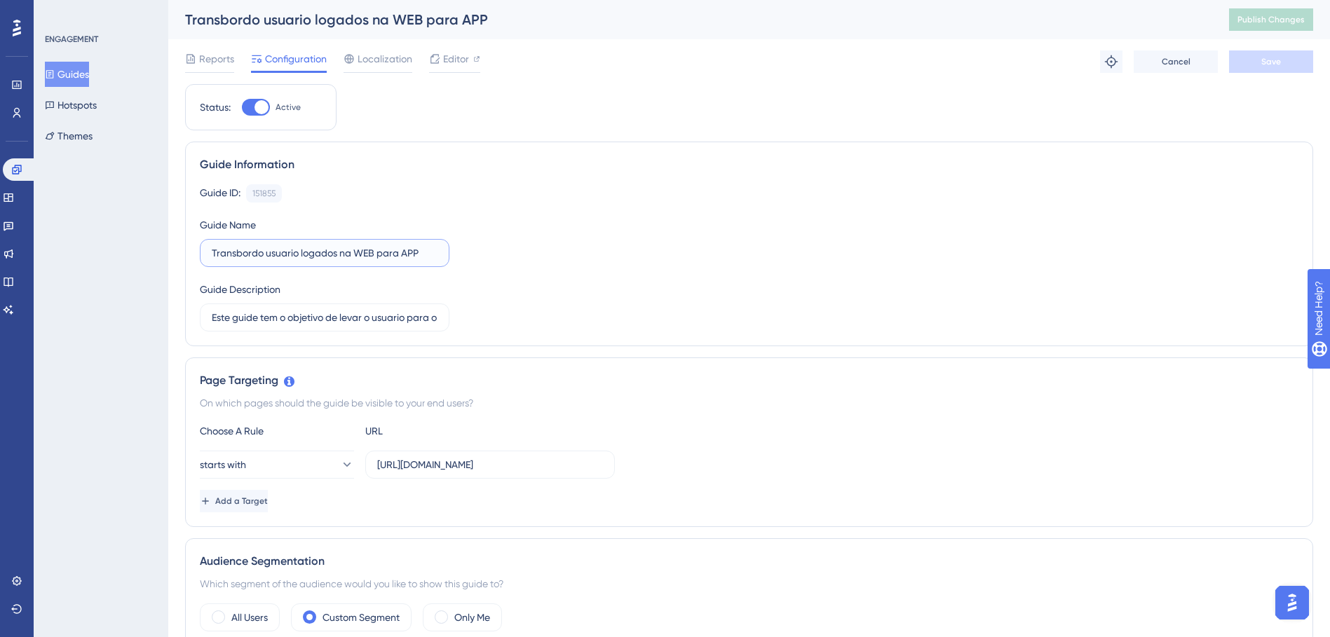
click at [428, 255] on input "Transbordo usuario logados na WEB para APP" at bounding box center [325, 252] width 226 height 15
type input "Transbordo usuario logados na WEB para APP - [DATE]"
click at [1254, 57] on button "Save" at bounding box center [1271, 61] width 84 height 22
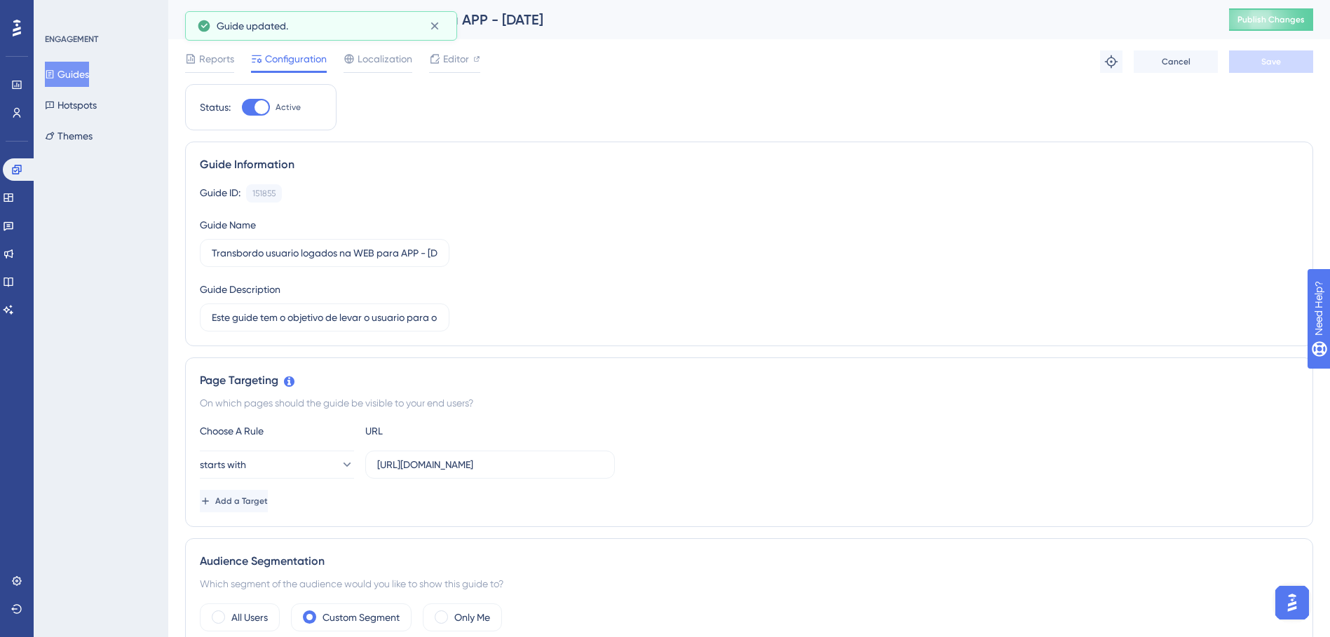
click at [76, 70] on button "Guides" at bounding box center [67, 74] width 44 height 25
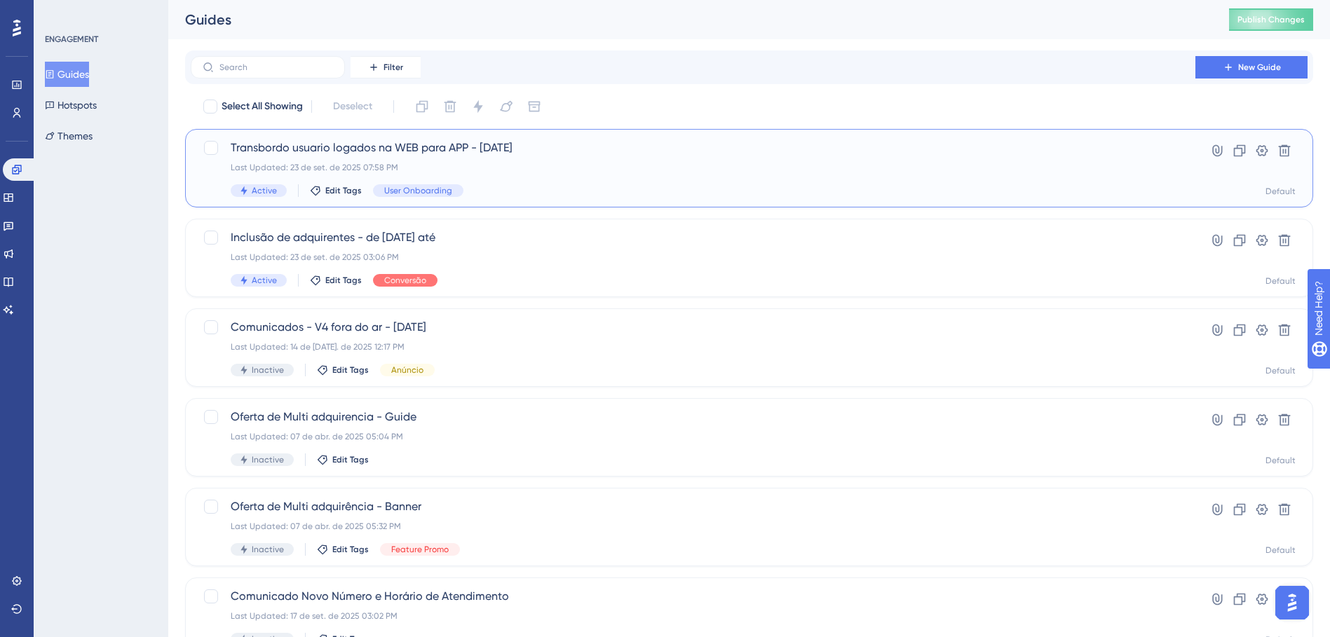
click at [379, 146] on span "Transbordo usuario logados na WEB para APP - [DATE]" at bounding box center [693, 147] width 925 height 17
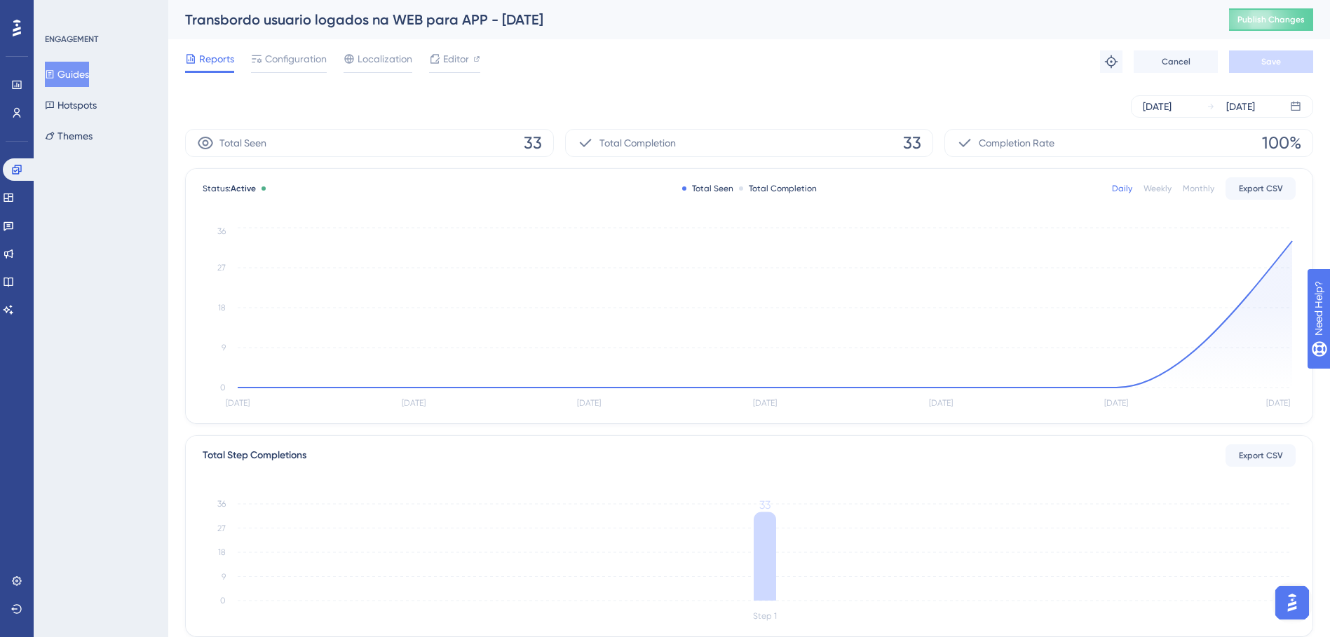
click at [498, 18] on div "Transbordo usuario logados na WEB para APP - [DATE]" at bounding box center [689, 20] width 1009 height 20
click at [294, 68] on div "Configuration" at bounding box center [289, 61] width 76 height 22
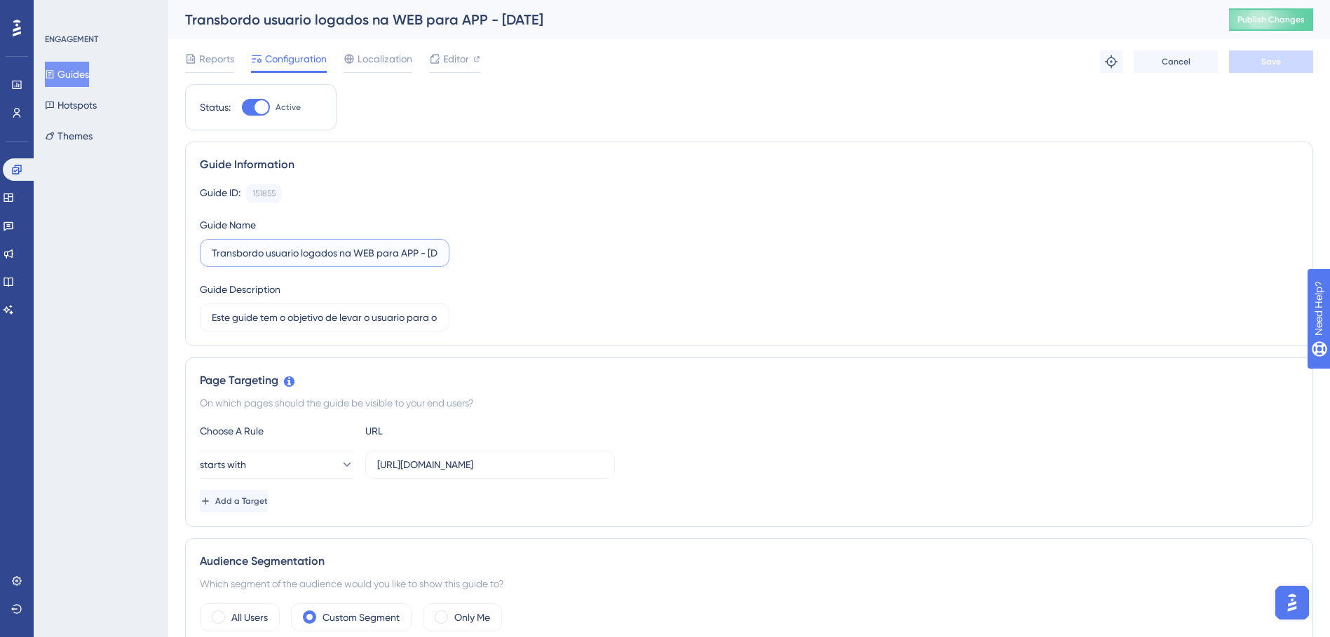
click at [427, 252] on input "Transbordo usuario logados na WEB para APP - [DATE]" at bounding box center [325, 252] width 226 height 15
type input "Transbordo usuario logados na WEB para APP - de [DATE] até"
click at [1263, 58] on span "Save" at bounding box center [1271, 61] width 20 height 11
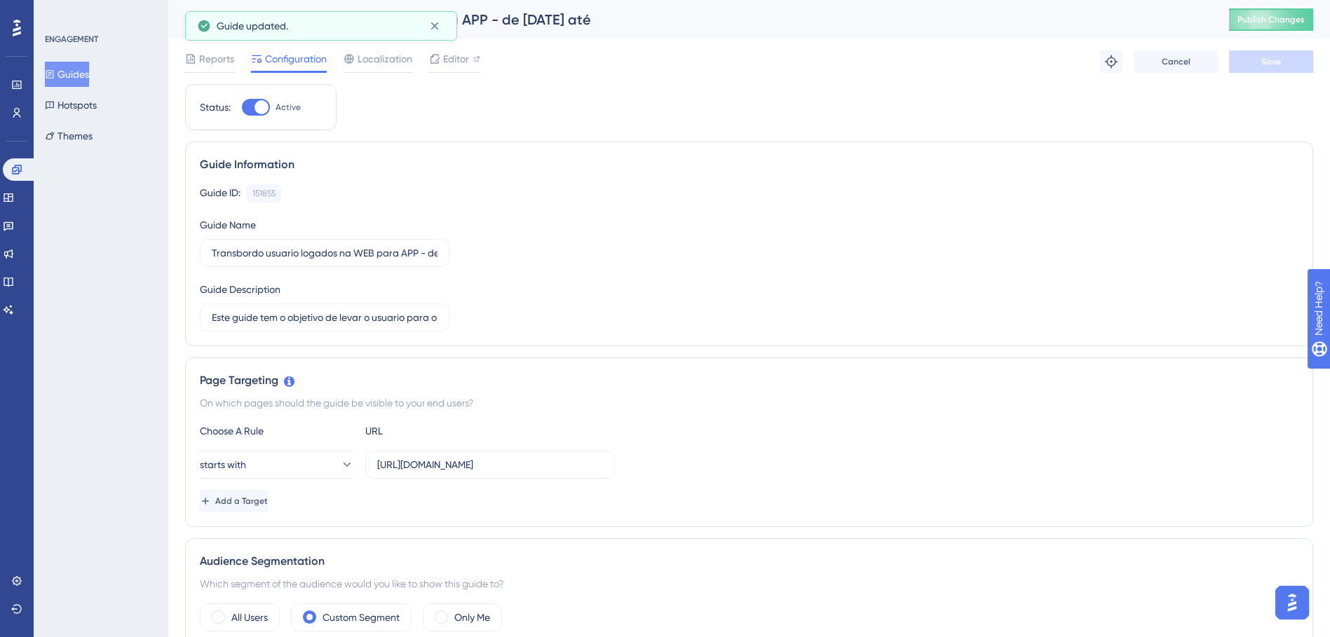
click at [89, 69] on button "Guides" at bounding box center [67, 74] width 44 height 25
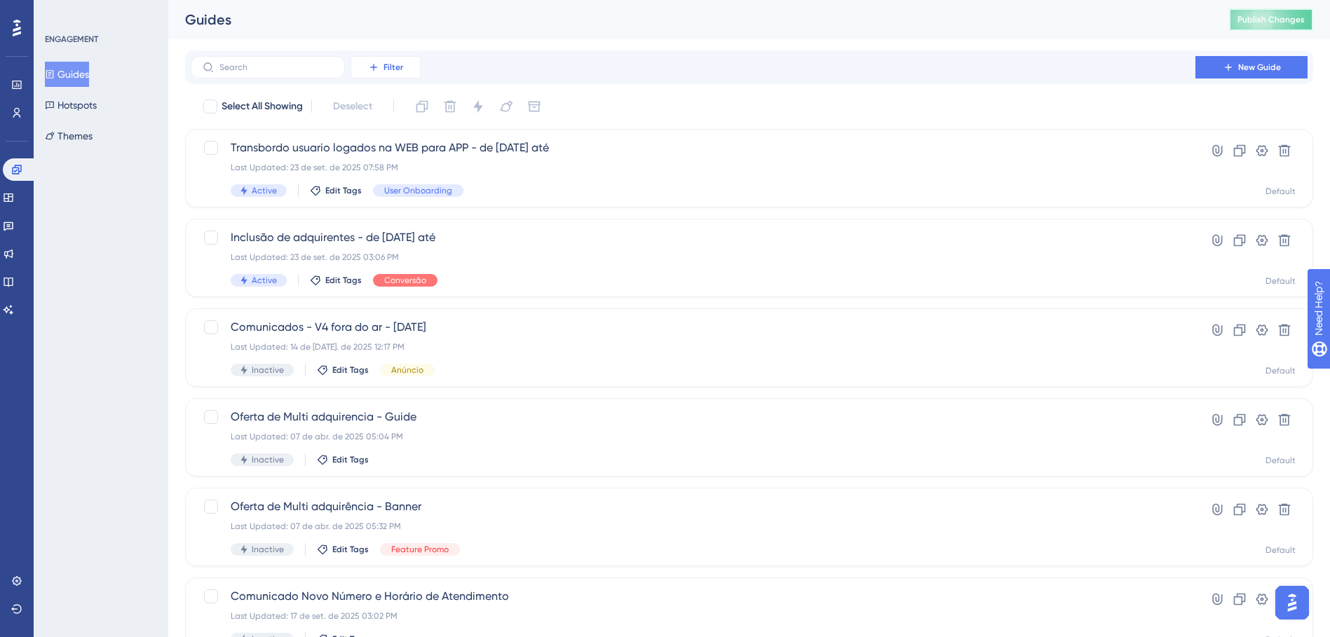
drag, startPoint x: 1283, startPoint y: 21, endPoint x: 362, endPoint y: 75, distance: 922.6
click at [1281, 21] on span "Publish Changes" at bounding box center [1270, 19] width 67 height 11
